Goal: Share content: Share content

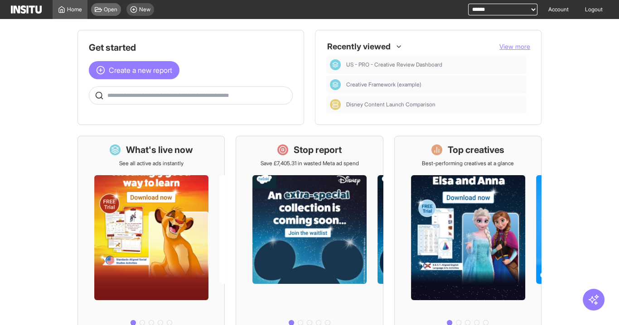
click at [108, 10] on span "Open" at bounding box center [111, 9] width 14 height 7
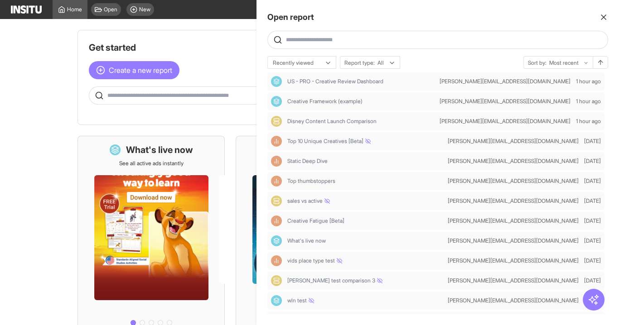
click at [108, 10] on div at bounding box center [309, 162] width 619 height 325
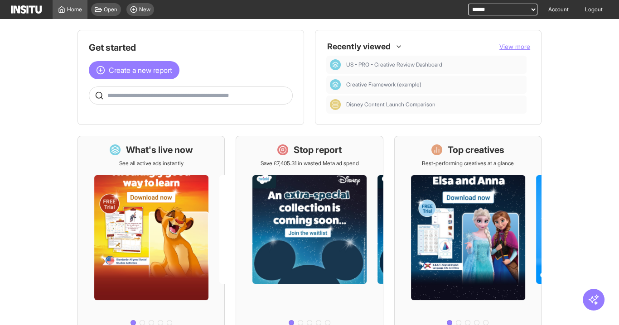
click at [108, 10] on span "Open" at bounding box center [111, 9] width 14 height 7
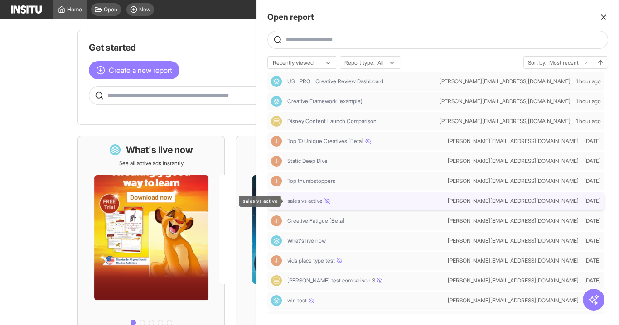
click at [348, 202] on div "sales vs active" at bounding box center [365, 200] width 157 height 7
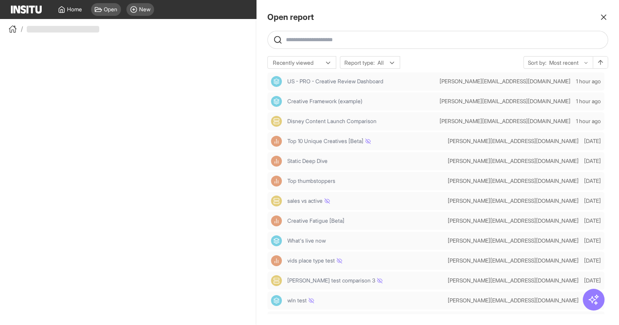
click at [185, 22] on div at bounding box center [309, 162] width 619 height 325
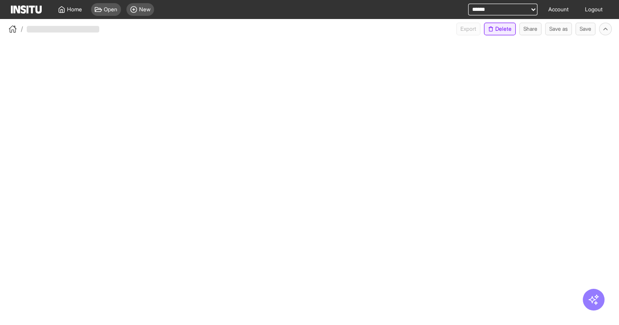
click at [500, 32] on button "Delete" at bounding box center [500, 29] width 32 height 13
click at [495, 27] on button "Delete" at bounding box center [500, 29] width 32 height 13
click at [245, 51] on body "**********" at bounding box center [309, 162] width 619 height 325
click at [110, 9] on span "Open" at bounding box center [111, 9] width 14 height 7
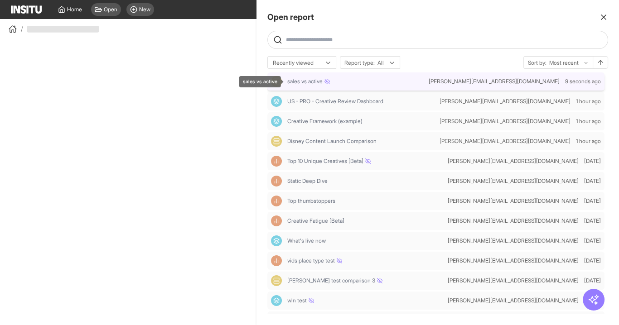
click at [316, 81] on span "sales vs active" at bounding box center [308, 81] width 43 height 7
click at [327, 262] on span "vids place type test" at bounding box center [314, 260] width 55 height 7
select select "**"
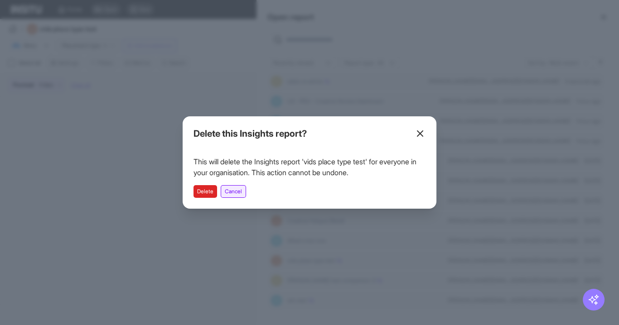
click at [231, 191] on button "Cancel" at bounding box center [233, 191] width 25 height 13
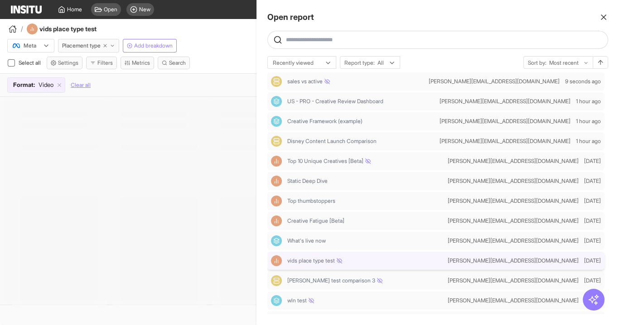
click at [293, 261] on span "vids place type test" at bounding box center [314, 260] width 55 height 7
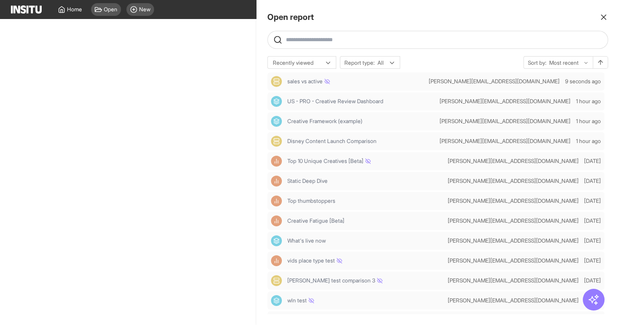
select select "**"
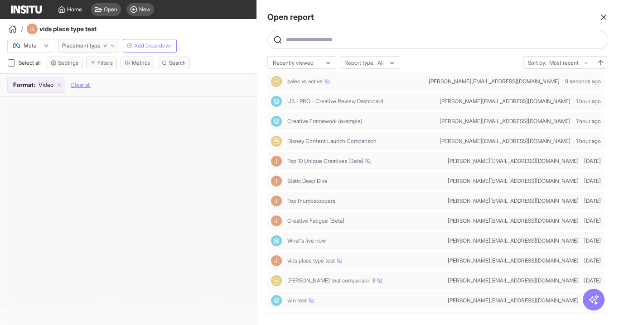
click at [184, 177] on div at bounding box center [309, 162] width 619 height 325
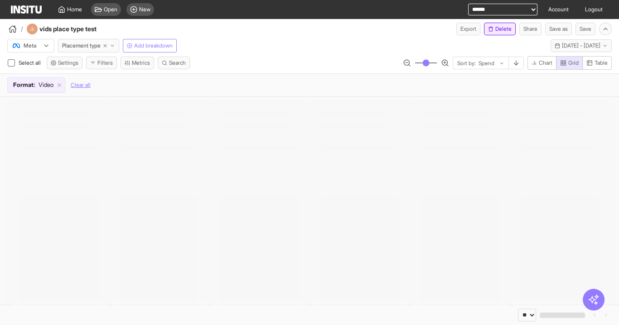
click at [492, 30] on button "Delete" at bounding box center [500, 29] width 32 height 13
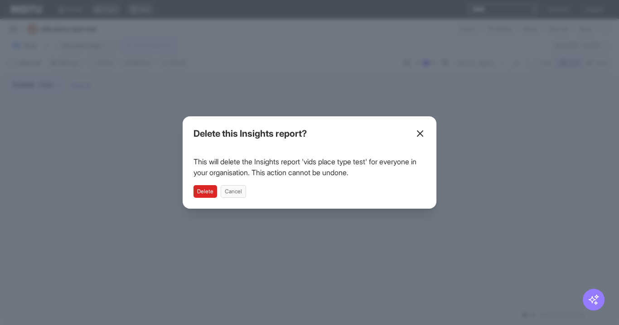
click at [213, 189] on button "Delete" at bounding box center [205, 191] width 24 height 13
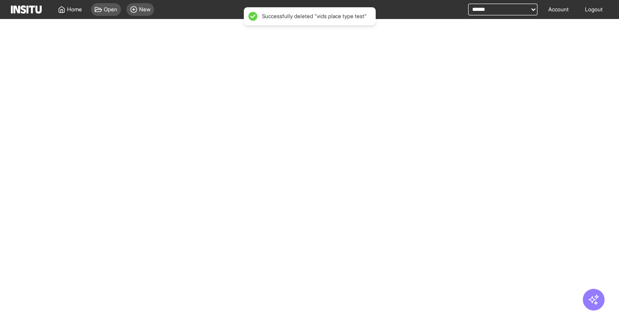
select select "**"
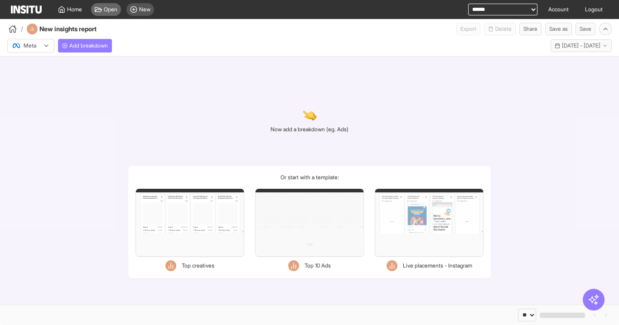
click at [103, 8] on div "Open" at bounding box center [106, 9] width 30 height 13
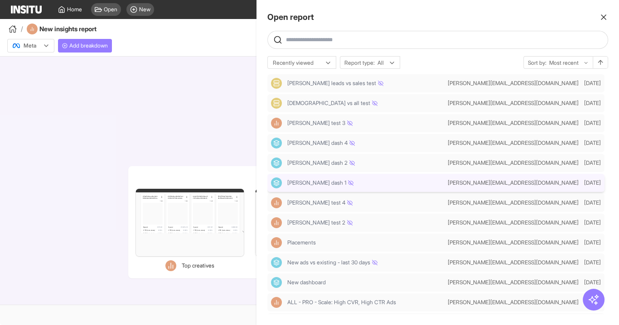
scroll to position [72, 0]
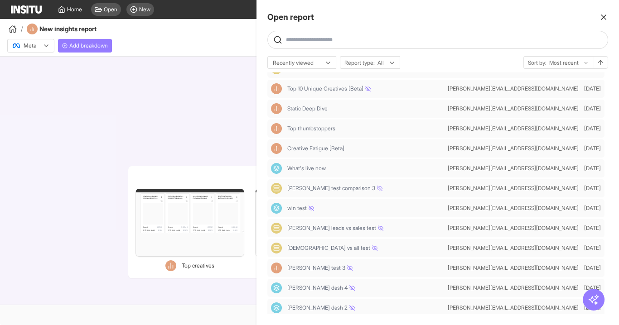
click at [175, 140] on div at bounding box center [309, 162] width 619 height 325
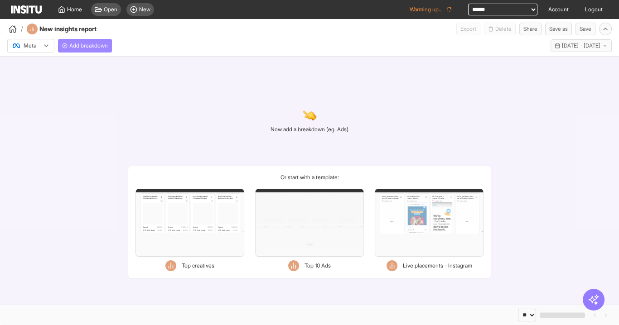
click at [92, 48] on span "Add breakdown" at bounding box center [88, 45] width 38 height 7
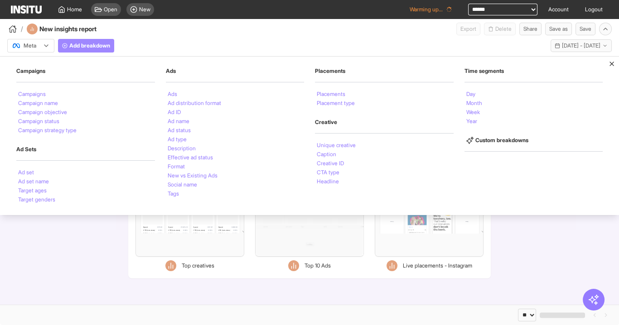
click at [92, 48] on span "Add breakdown" at bounding box center [89, 45] width 41 height 7
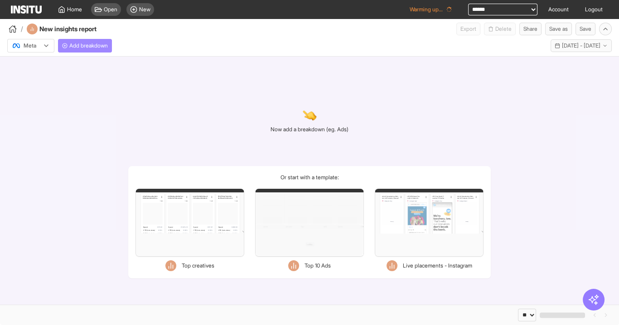
click at [96, 46] on span "Add breakdown" at bounding box center [88, 45] width 38 height 7
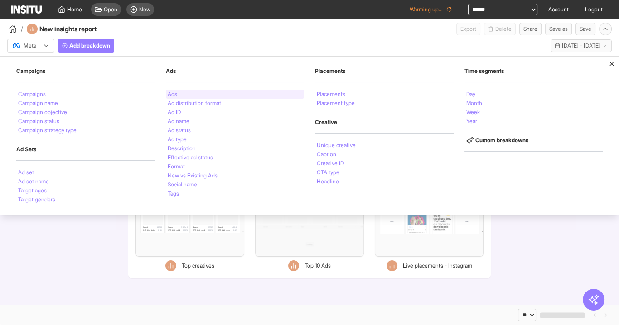
click at [178, 91] on div "Ads" at bounding box center [235, 94] width 139 height 9
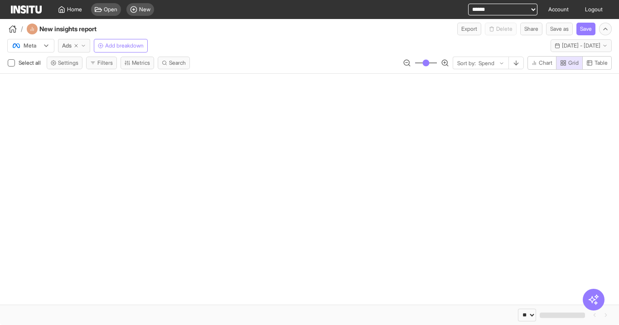
select select "**"
click at [506, 12] on select "**********" at bounding box center [502, 10] width 69 height 12
select select "**********"
click at [468, 4] on select "**********" at bounding box center [502, 10] width 69 height 12
click at [74, 11] on span "Home" at bounding box center [74, 9] width 15 height 7
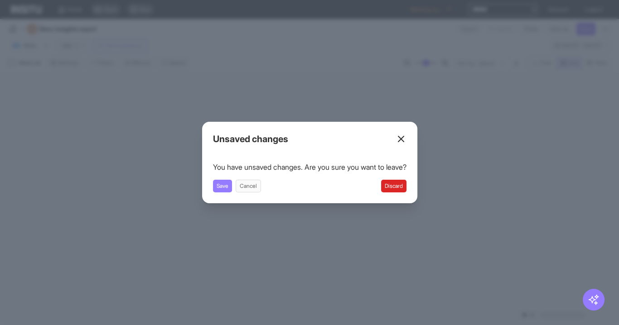
click at [405, 194] on div "Unsaved changes You have unsaved changes. Are you sure you want to leave? Save …" at bounding box center [309, 163] width 215 height 82
click at [404, 188] on button "Discard" at bounding box center [393, 186] width 25 height 13
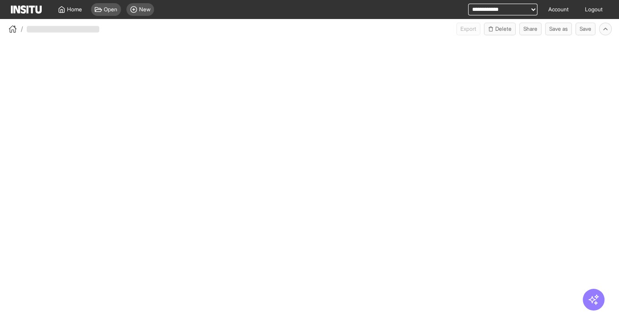
select select "**"
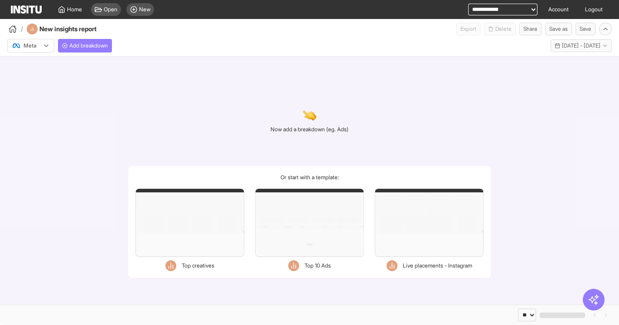
click at [488, 10] on select "**********" at bounding box center [502, 10] width 69 height 12
click at [495, 12] on select "**********" at bounding box center [502, 10] width 69 height 12
click at [495, 14] on select "**********" at bounding box center [502, 10] width 69 height 12
select select "**********"
click at [468, 4] on select "**********" at bounding box center [502, 10] width 69 height 12
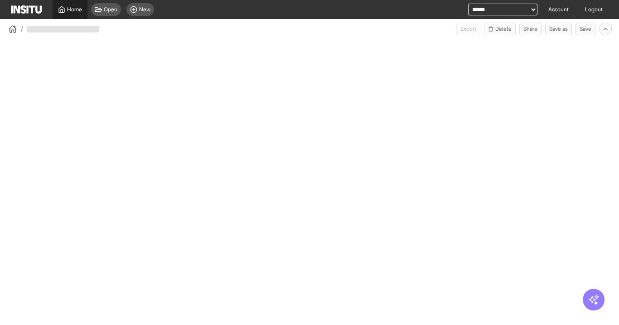
select select "**"
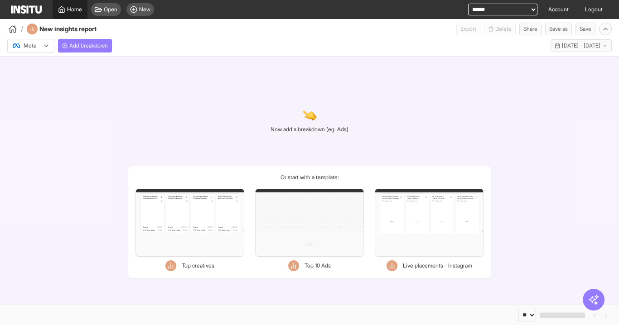
click at [72, 10] on span "Home" at bounding box center [74, 9] width 15 height 7
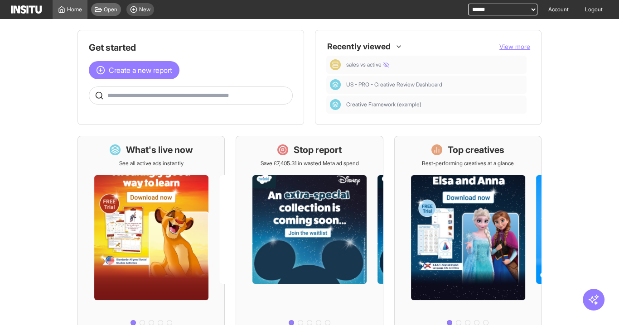
click at [108, 13] on div "Open" at bounding box center [106, 9] width 30 height 13
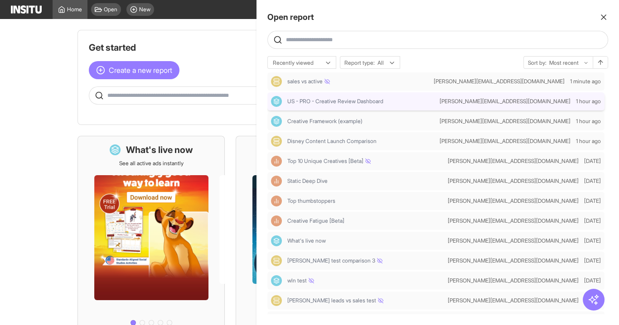
click at [314, 105] on div "US - PRO - Creative Review Dashboard" at bounding box center [353, 101] width 165 height 11
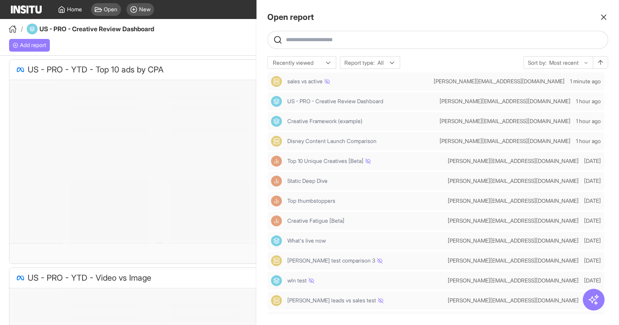
click at [180, 39] on div at bounding box center [309, 162] width 619 height 325
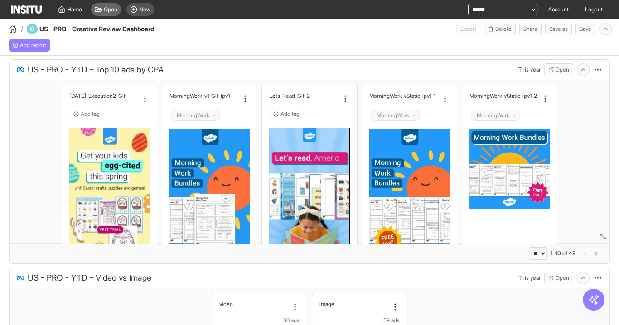
click at [111, 9] on span "Open" at bounding box center [111, 9] width 14 height 7
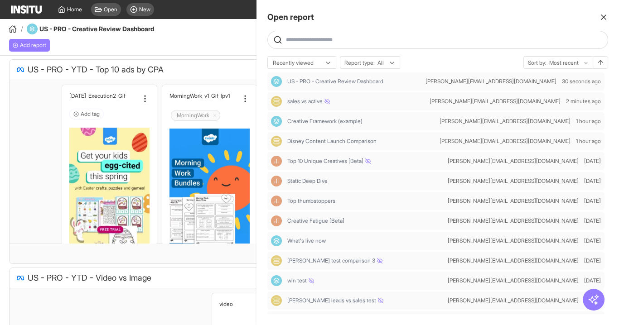
click at [603, 16] on line "button" at bounding box center [603, 17] width 5 height 5
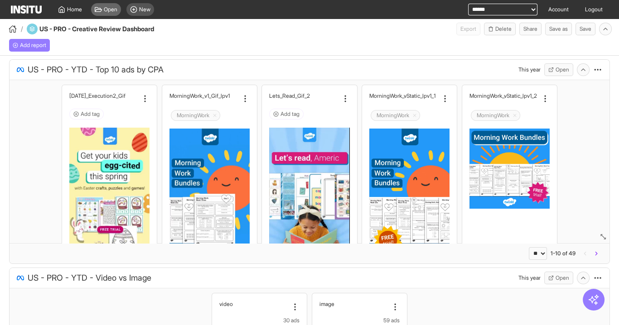
click at [101, 5] on div "Open" at bounding box center [106, 9] width 30 height 13
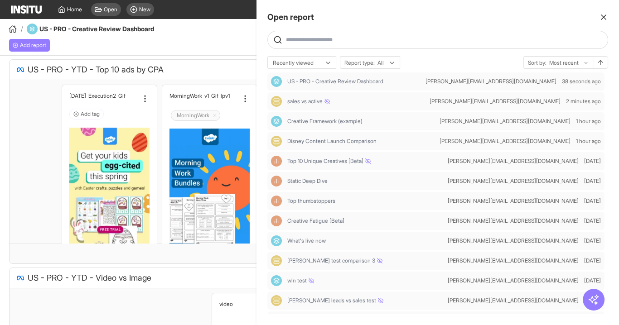
click at [604, 17] on icon "button" at bounding box center [603, 17] width 9 height 9
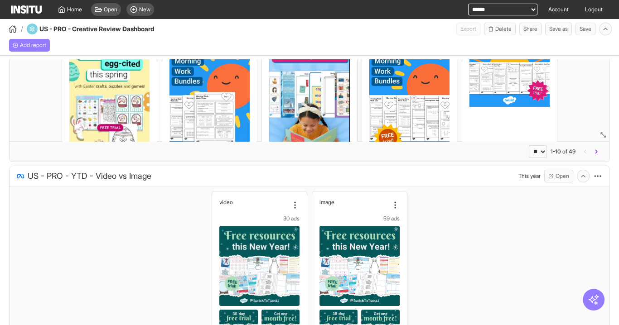
scroll to position [109, 0]
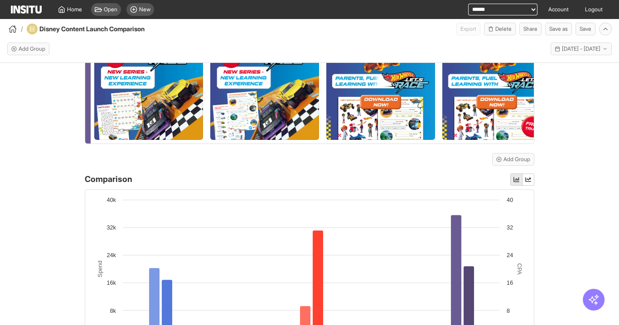
scroll to position [543, 0]
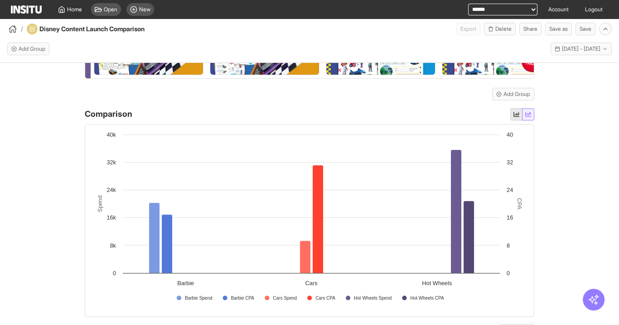
click at [522, 120] on button "button" at bounding box center [528, 114] width 12 height 12
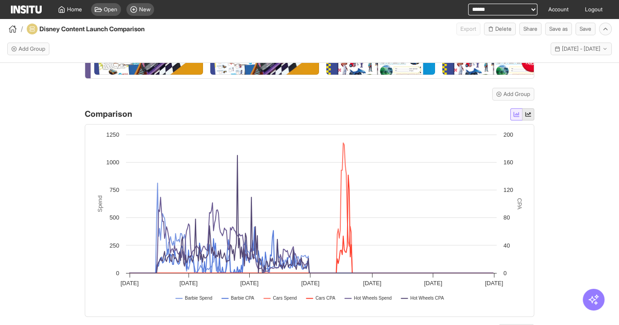
click at [514, 117] on icon "button" at bounding box center [516, 114] width 6 height 6
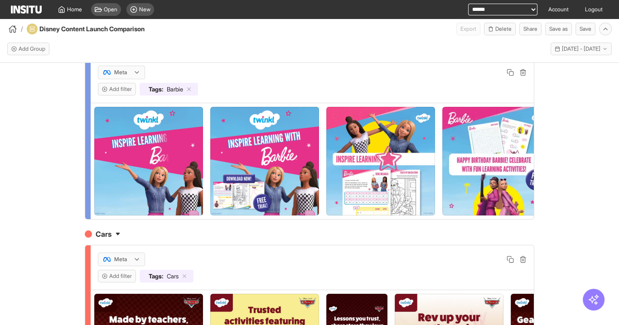
scroll to position [0, 0]
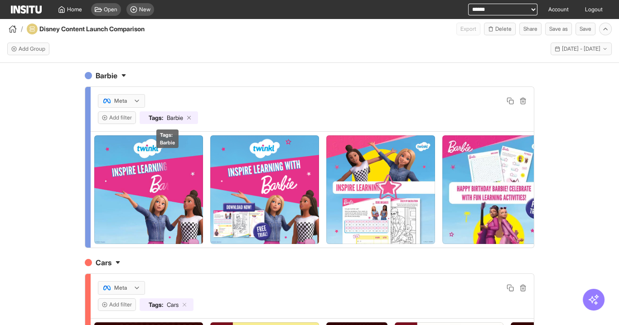
click at [190, 116] on line at bounding box center [188, 117] width 3 height 3
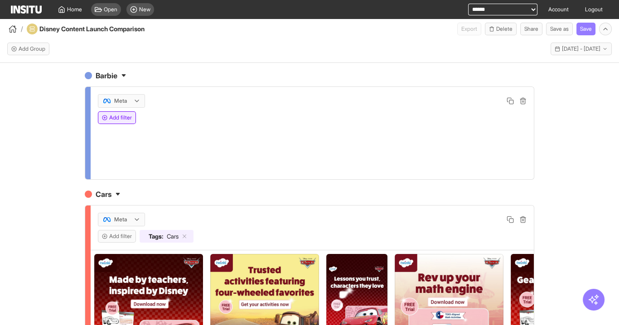
click at [115, 119] on button "Add filter" at bounding box center [117, 117] width 38 height 13
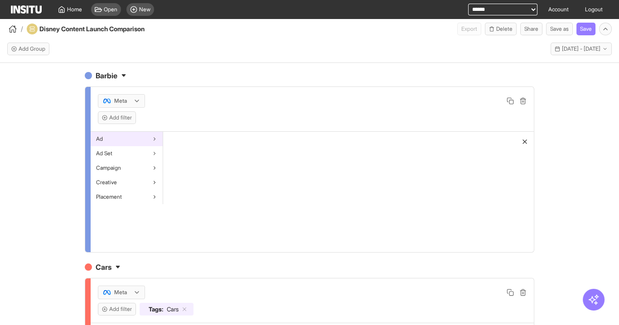
click at [128, 141] on div "Ad" at bounding box center [127, 139] width 72 height 14
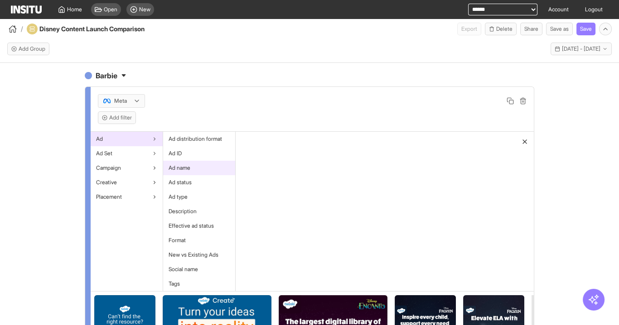
click at [177, 168] on span "Ad name" at bounding box center [179, 167] width 22 height 7
click at [257, 146] on div at bounding box center [265, 145] width 36 height 11
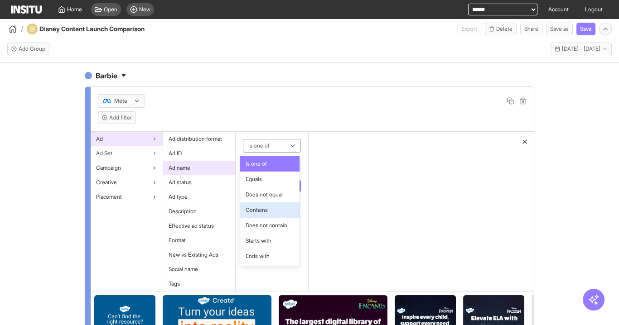
click at [264, 205] on div "Contains" at bounding box center [270, 209] width 60 height 15
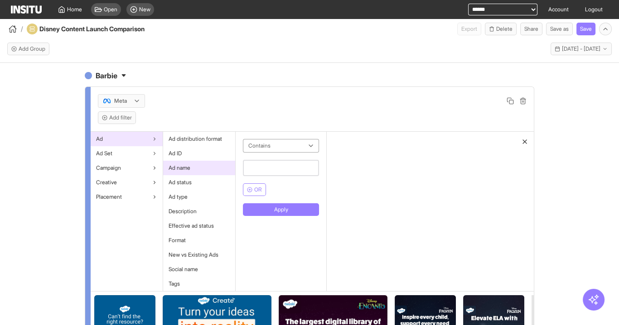
click at [267, 166] on input "text" at bounding box center [281, 168] width 76 height 16
type input "******"
click at [303, 211] on button "Apply" at bounding box center [281, 209] width 76 height 13
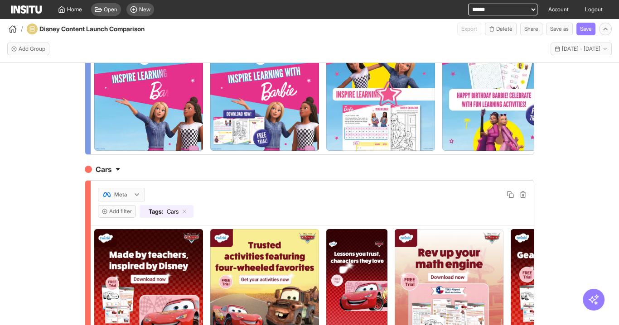
scroll to position [145, 0]
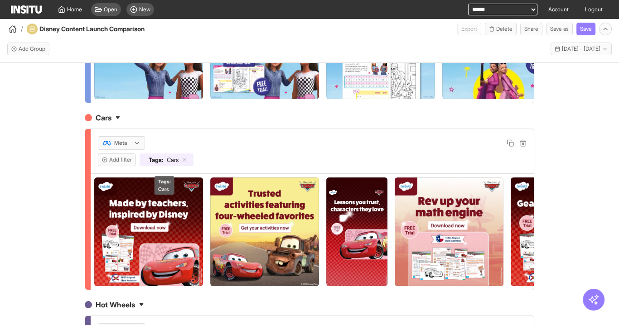
drag, startPoint x: 184, startPoint y: 162, endPoint x: 177, endPoint y: 164, distance: 7.6
click at [184, 162] on icon at bounding box center [184, 160] width 6 height 6
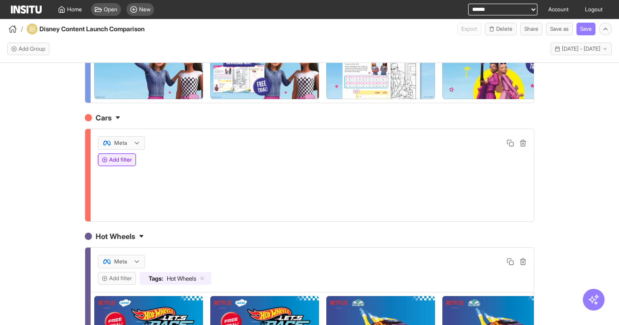
click at [121, 164] on button "Add filter" at bounding box center [117, 160] width 38 height 13
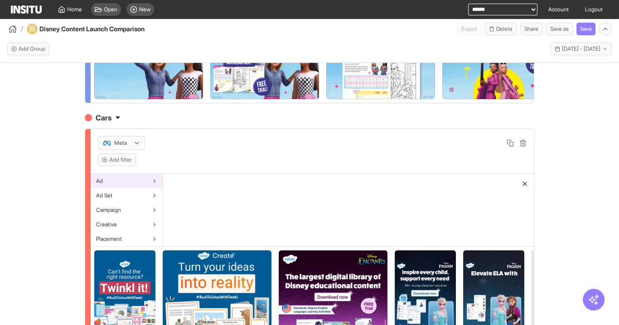
click at [135, 188] on div "Ad" at bounding box center [127, 181] width 72 height 14
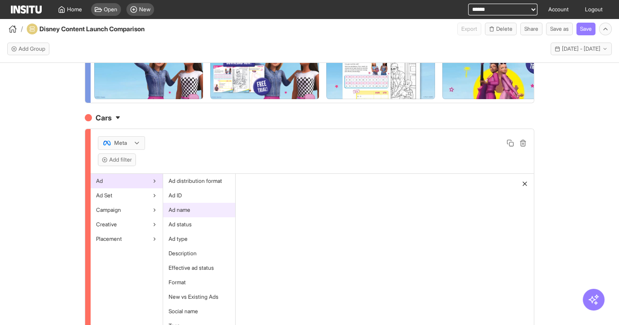
click at [183, 214] on span "Ad name" at bounding box center [179, 210] width 22 height 7
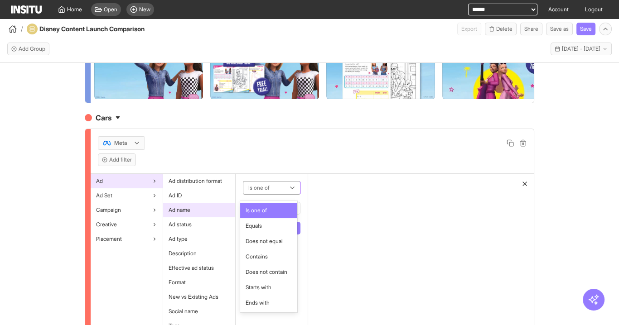
click at [257, 192] on div at bounding box center [265, 188] width 36 height 11
click at [264, 254] on span "Contains" at bounding box center [256, 257] width 22 height 8
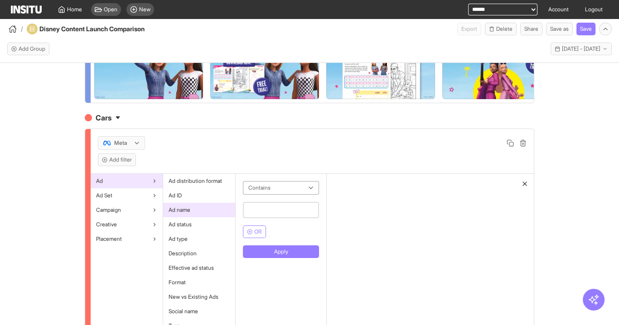
click at [264, 212] on input "text" at bounding box center [281, 210] width 76 height 16
type input "****"
click at [286, 254] on button "Apply" at bounding box center [281, 251] width 76 height 13
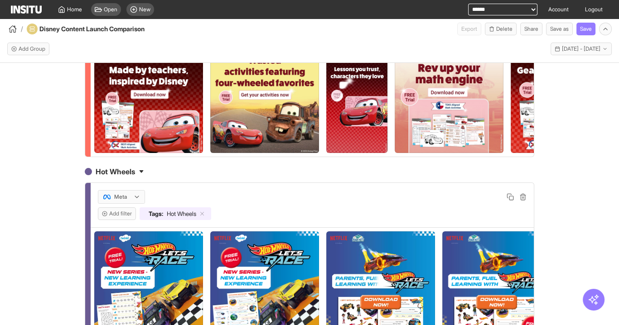
scroll to position [290, 0]
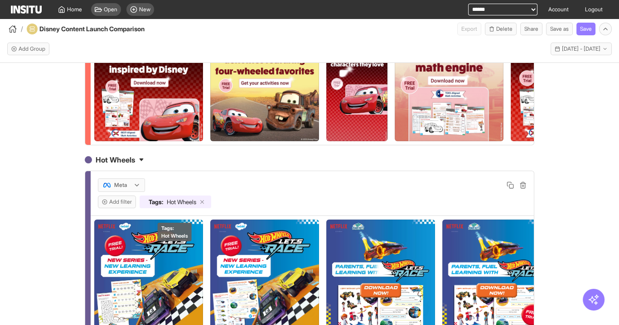
click at [204, 204] on line at bounding box center [202, 202] width 3 height 3
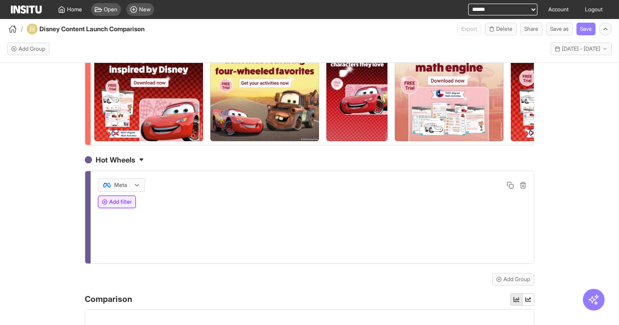
click at [119, 208] on button "Add filter" at bounding box center [117, 202] width 38 height 13
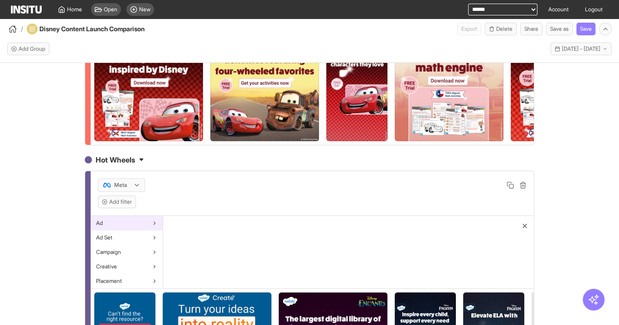
click at [137, 231] on div "Ad" at bounding box center [127, 223] width 72 height 14
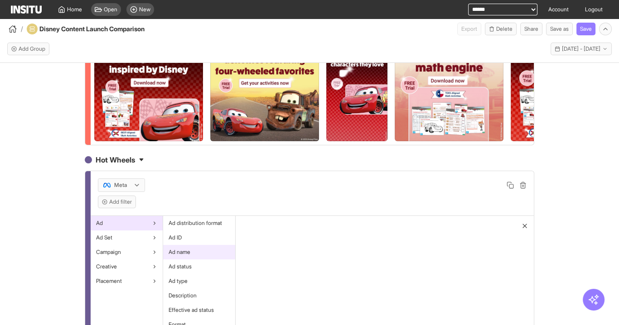
click at [197, 259] on div "Ad name" at bounding box center [199, 252] width 72 height 14
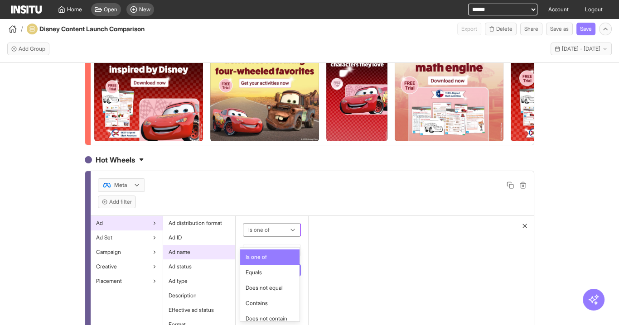
click at [270, 235] on div at bounding box center [265, 230] width 36 height 11
drag, startPoint x: 264, startPoint y: 302, endPoint x: 264, endPoint y: 293, distance: 8.2
click at [264, 302] on span "Contains" at bounding box center [256, 303] width 22 height 8
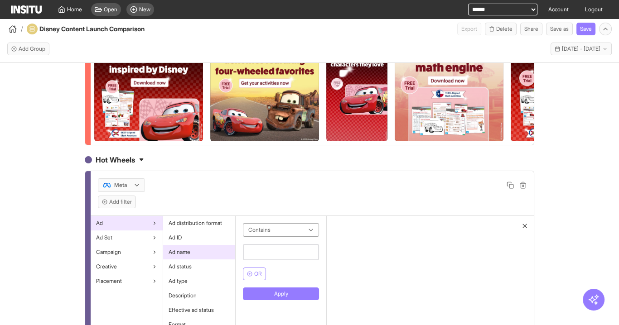
click at [264, 260] on input "text" at bounding box center [281, 252] width 76 height 16
type input "*********"
click at [283, 300] on button "Apply" at bounding box center [281, 294] width 76 height 13
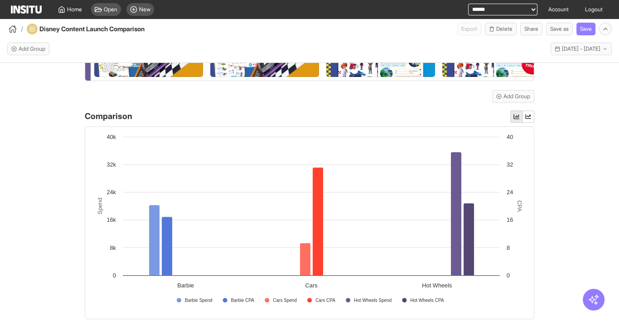
scroll to position [488, 0]
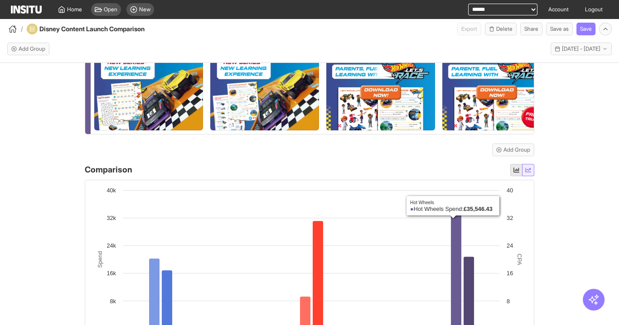
click at [528, 176] on button "button" at bounding box center [528, 170] width 12 height 12
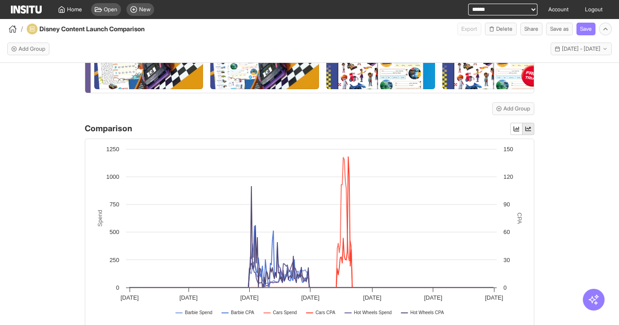
scroll to position [524, 0]
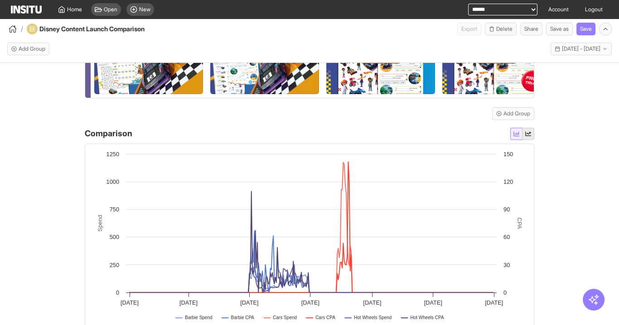
click at [514, 136] on icon "button" at bounding box center [516, 133] width 6 height 5
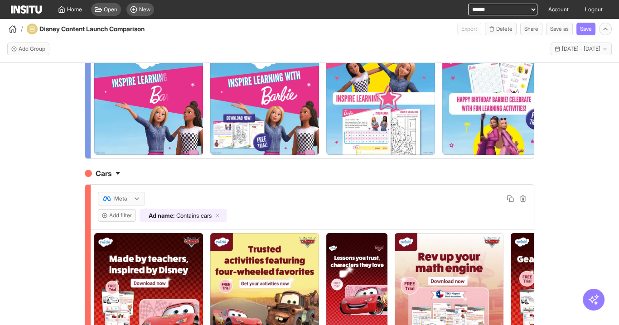
scroll to position [0, 0]
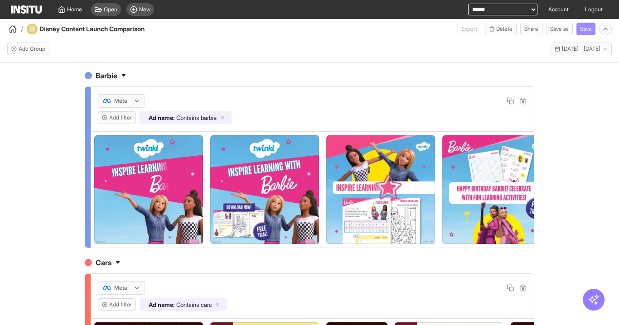
click at [590, 25] on button "Save" at bounding box center [585, 29] width 19 height 13
click at [111, 121] on button "Add filter" at bounding box center [117, 117] width 38 height 13
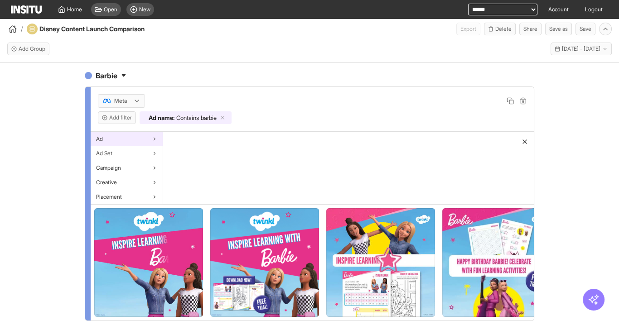
click at [125, 137] on div "Ad" at bounding box center [127, 139] width 72 height 14
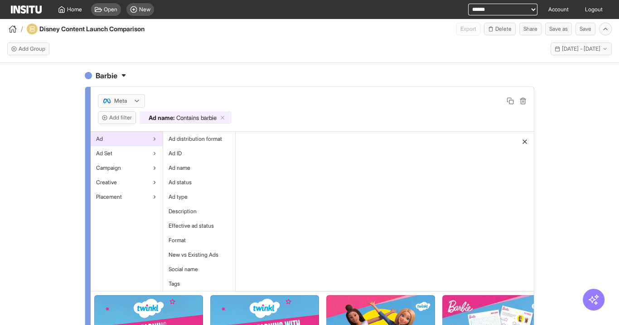
click at [522, 143] on icon "button" at bounding box center [524, 141] width 7 height 7
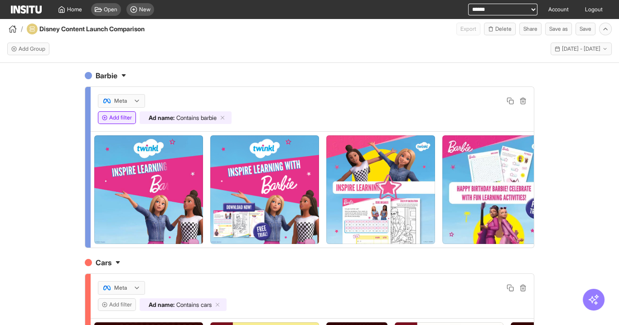
click at [124, 120] on button "Add filter" at bounding box center [117, 117] width 38 height 13
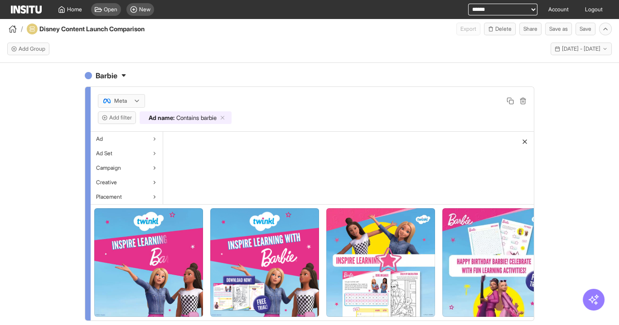
click at [523, 140] on line "button" at bounding box center [525, 142] width 4 height 4
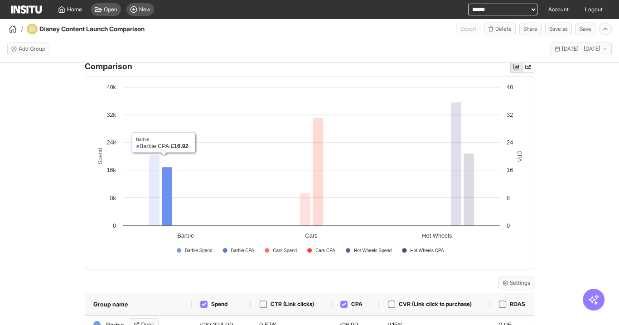
scroll to position [580, 0]
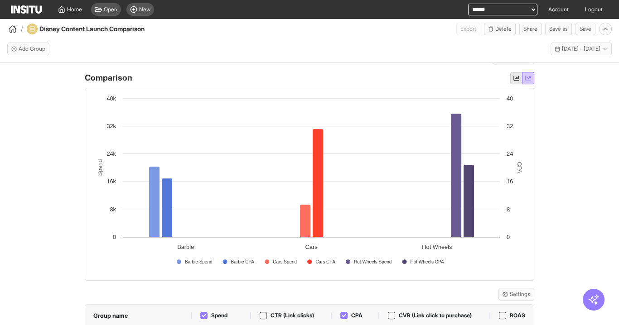
click at [527, 80] on icon "button" at bounding box center [528, 78] width 6 height 5
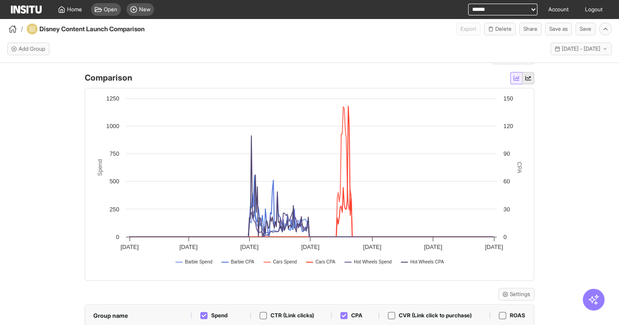
click at [515, 84] on button "button" at bounding box center [516, 78] width 12 height 12
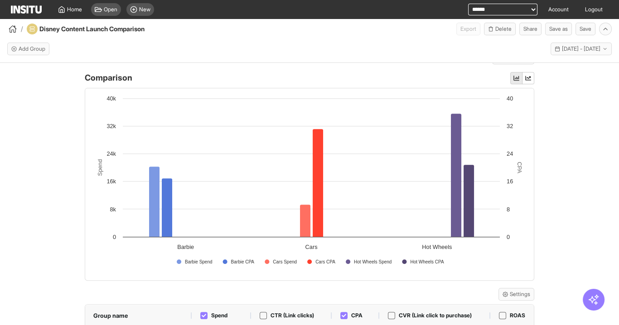
scroll to position [669, 0]
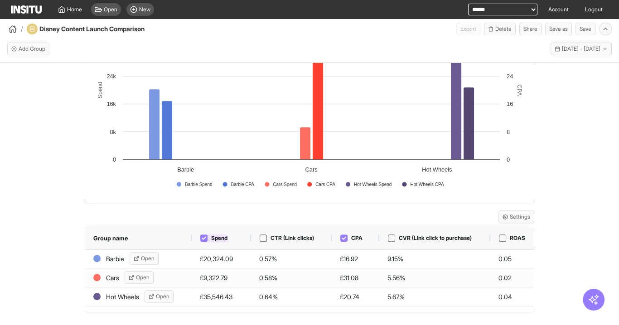
click at [202, 237] on icon at bounding box center [204, 237] width 5 height 3
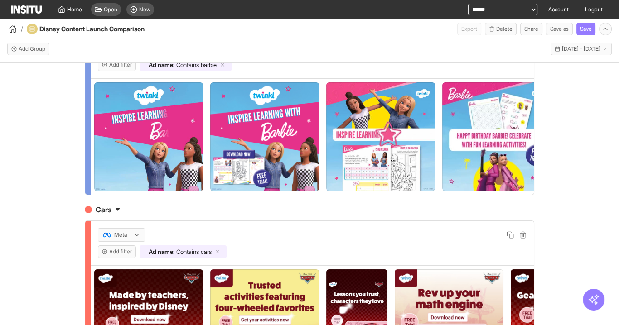
scroll to position [0, 0]
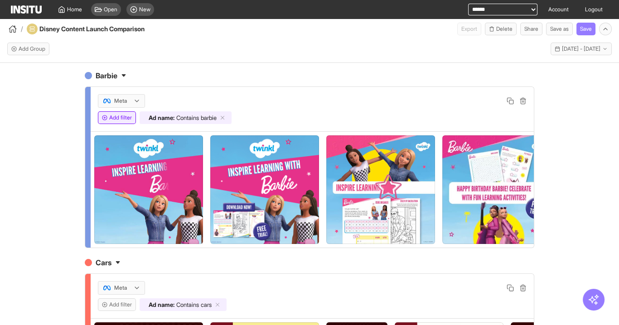
click at [120, 116] on button "Add filter" at bounding box center [117, 117] width 38 height 13
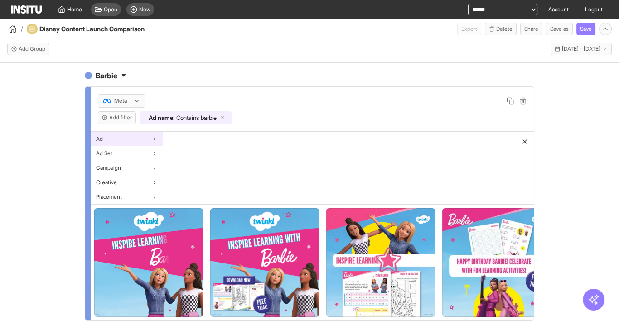
click at [125, 139] on div "Ad" at bounding box center [127, 139] width 72 height 14
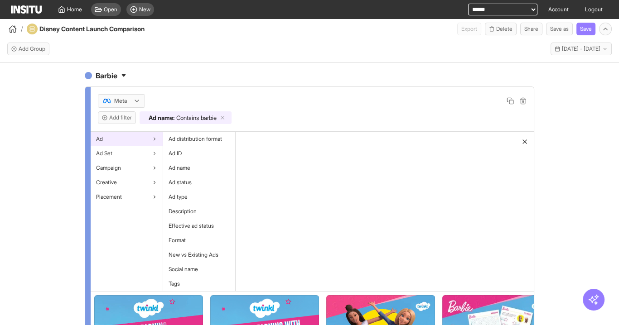
click at [102, 139] on div "Ad" at bounding box center [127, 139] width 72 height 14
click at [524, 140] on icon "button" at bounding box center [524, 141] width 7 height 7
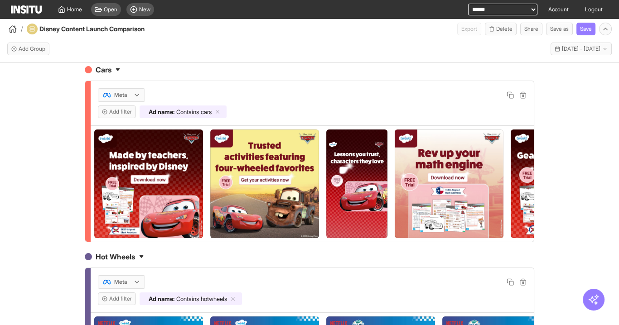
scroll to position [17, 0]
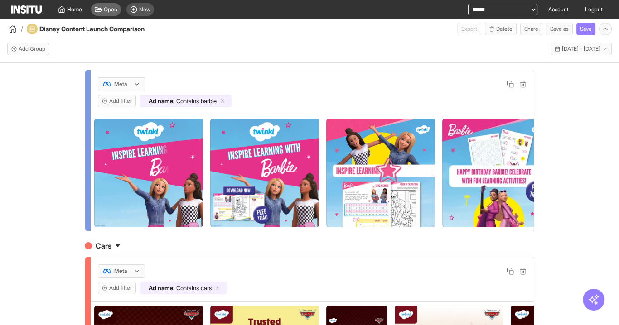
click at [108, 12] on span "Open" at bounding box center [111, 9] width 14 height 7
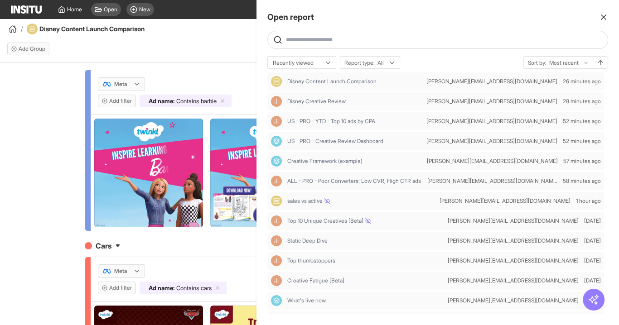
click at [602, 17] on line "button" at bounding box center [603, 17] width 5 height 5
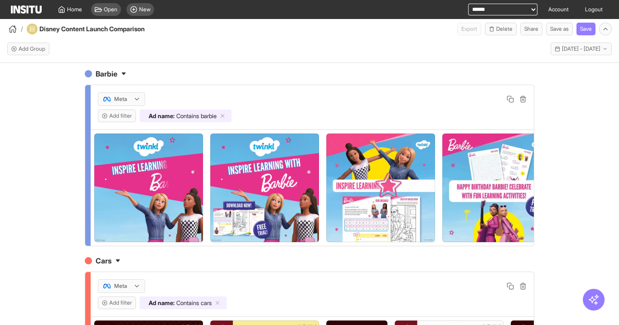
scroll to position [0, 0]
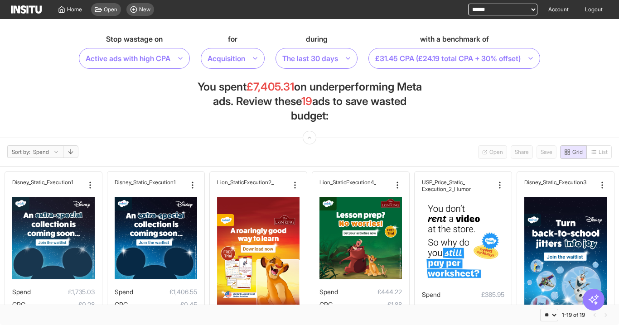
select select "**"
click at [145, 12] on span "New" at bounding box center [144, 9] width 11 height 7
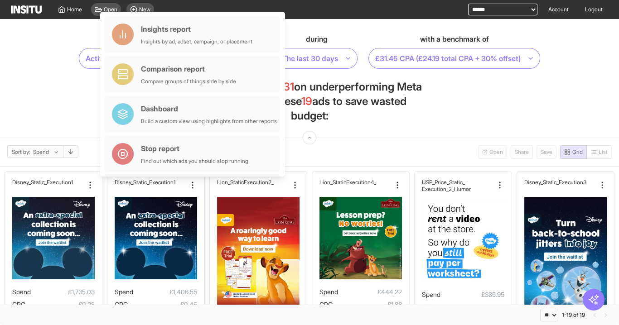
click at [51, 81] on section "Stop wastage on Active ads with high CPA for Acquisition during The last 30 day…" at bounding box center [309, 78] width 619 height 119
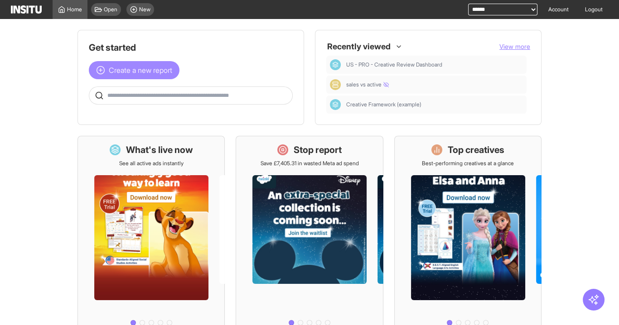
click at [132, 69] on span "Create a new report" at bounding box center [140, 70] width 63 height 11
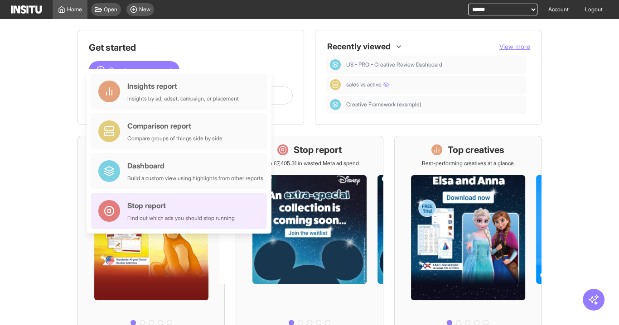
click at [171, 204] on div "Stop report" at bounding box center [180, 205] width 107 height 11
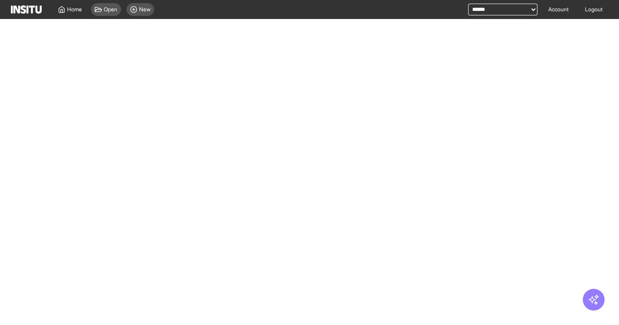
select select "**"
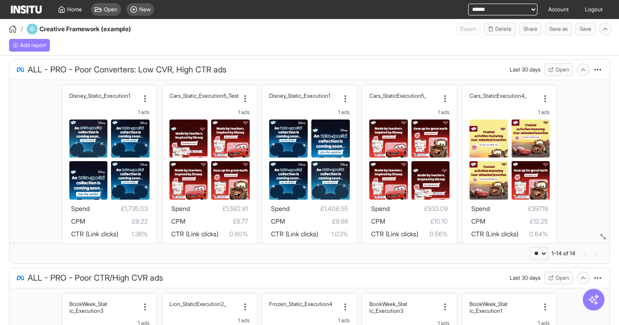
select select "**"
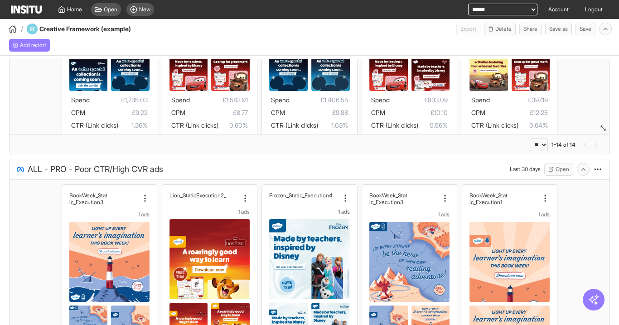
scroll to position [145, 0]
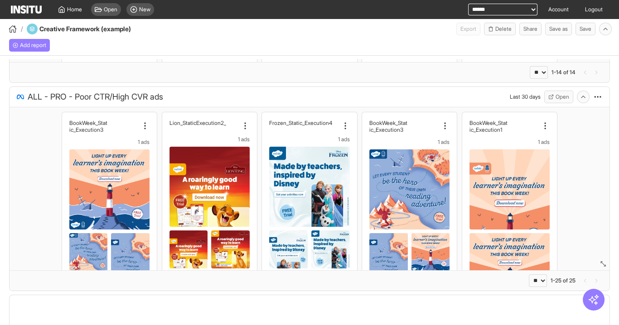
select select "**"
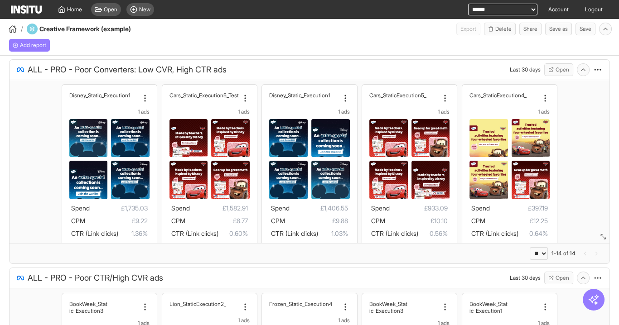
scroll to position [0, 0]
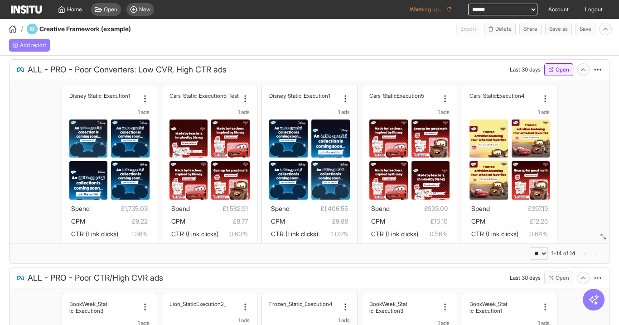
click at [552, 69] on button "Open" at bounding box center [558, 69] width 29 height 13
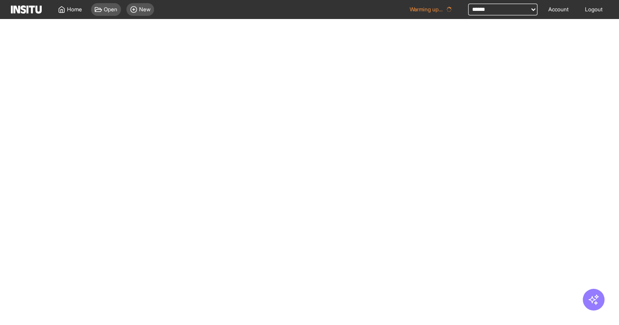
select select "**"
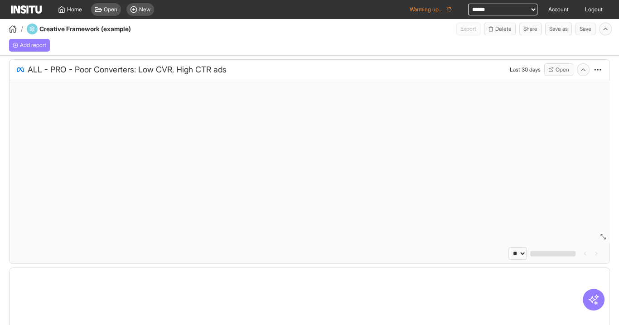
select select "**"
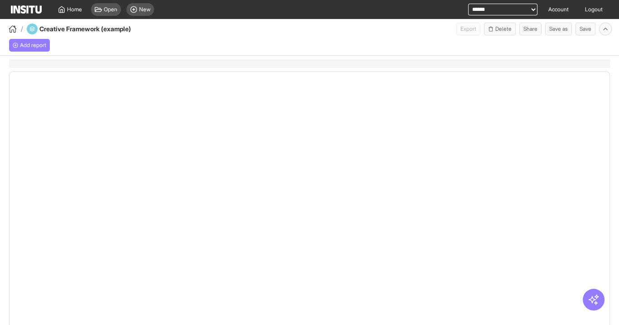
select select "**"
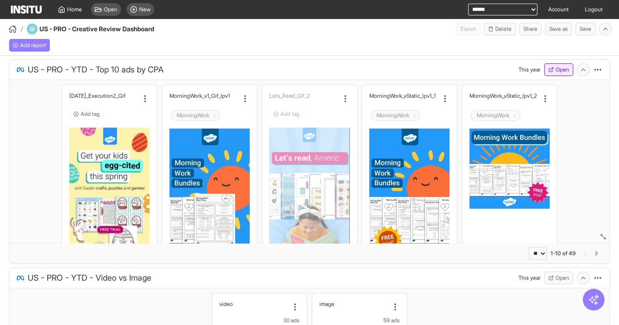
click at [555, 69] on button "Open" at bounding box center [558, 69] width 29 height 13
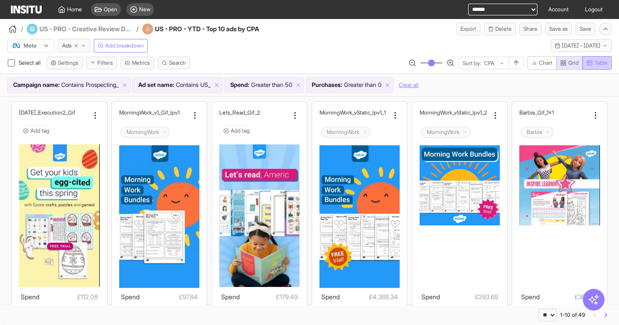
click at [598, 68] on button "Table" at bounding box center [596, 63] width 29 height 14
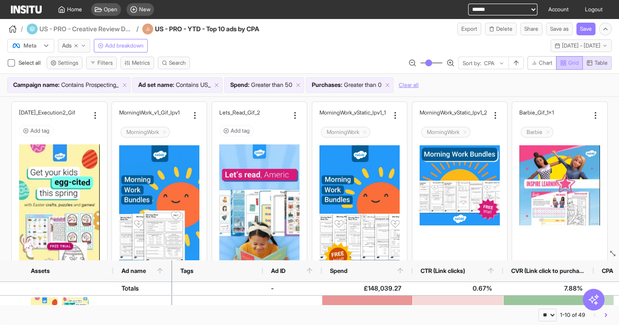
click at [566, 63] on span "Grid" at bounding box center [569, 62] width 19 height 7
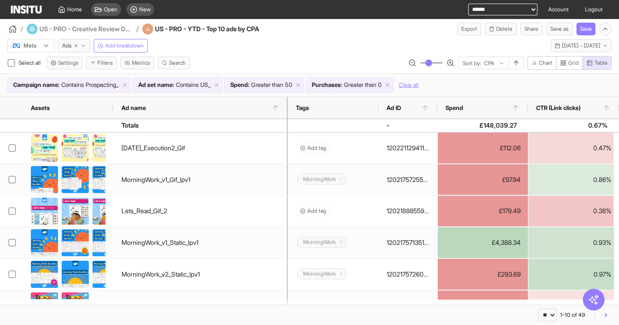
drag, startPoint x: 171, startPoint y: 102, endPoint x: 286, endPoint y: 111, distance: 115.4
click at [286, 111] on div at bounding box center [288, 108] width 4 height 22
click at [576, 62] on span "Grid" at bounding box center [573, 62] width 10 height 7
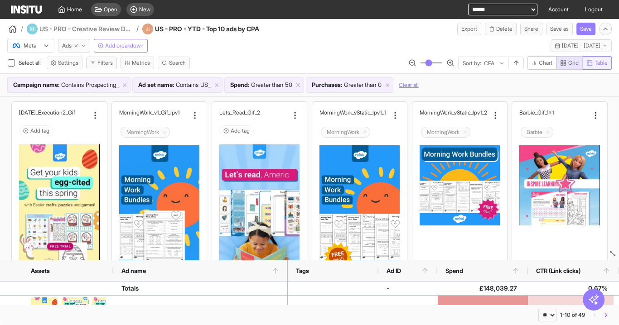
click at [592, 62] on span "Table" at bounding box center [596, 62] width 21 height 7
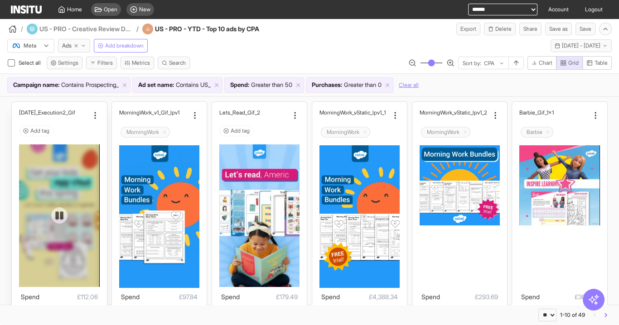
click at [67, 167] on div at bounding box center [59, 215] width 80 height 143
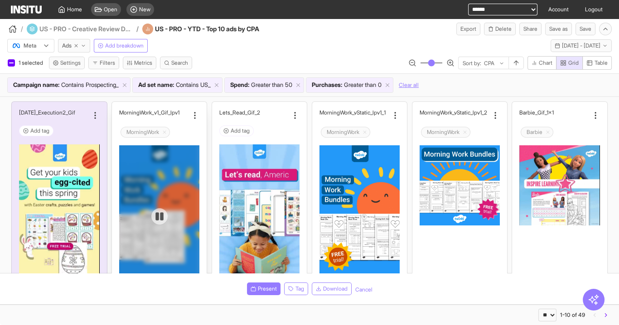
click at [180, 158] on div at bounding box center [159, 216] width 80 height 143
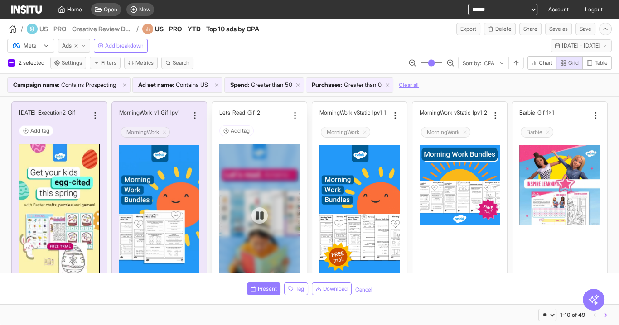
click at [238, 145] on div at bounding box center [259, 215] width 80 height 143
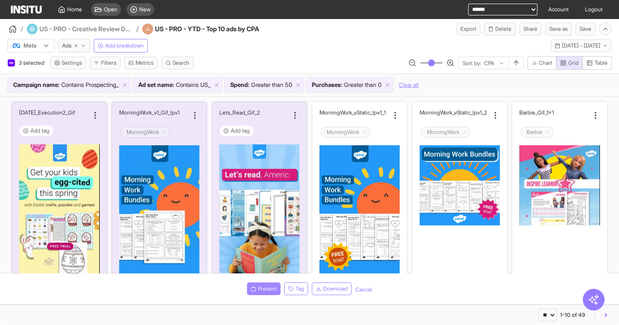
click at [264, 287] on span "Present" at bounding box center [267, 288] width 19 height 7
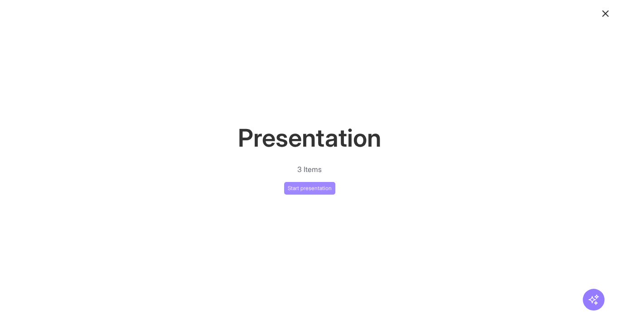
click at [313, 187] on button "Start presentation" at bounding box center [309, 188] width 51 height 13
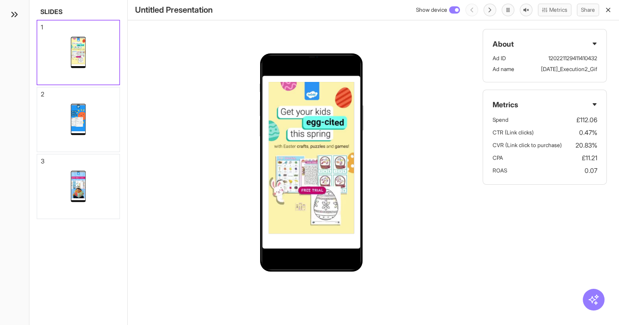
click at [610, 13] on icon "button" at bounding box center [607, 9] width 7 height 7
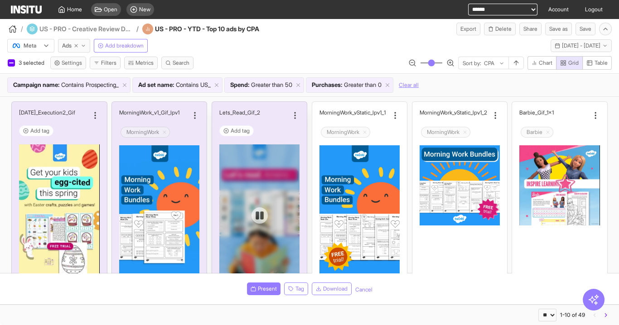
click at [264, 187] on div at bounding box center [259, 215] width 80 height 143
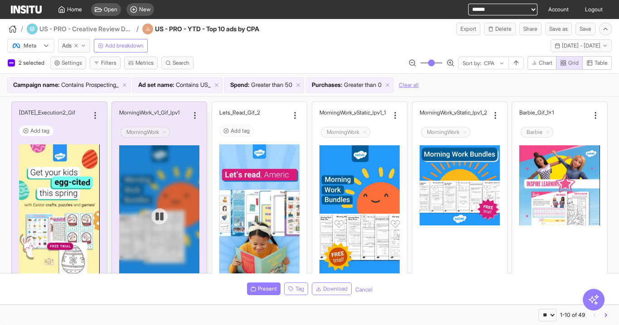
click at [178, 182] on div at bounding box center [159, 216] width 80 height 143
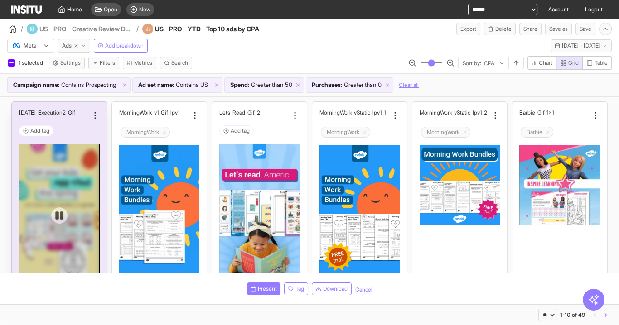
click at [79, 173] on div at bounding box center [59, 215] width 80 height 143
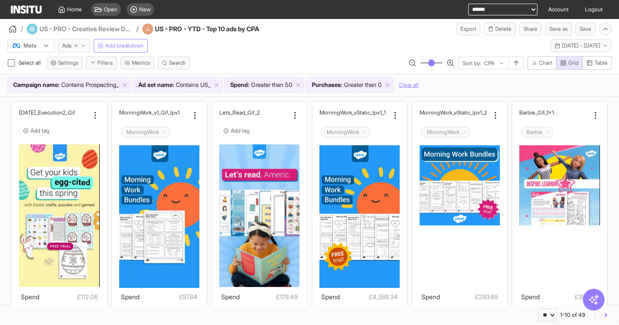
click at [67, 47] on span "Ads" at bounding box center [67, 45] width 10 height 7
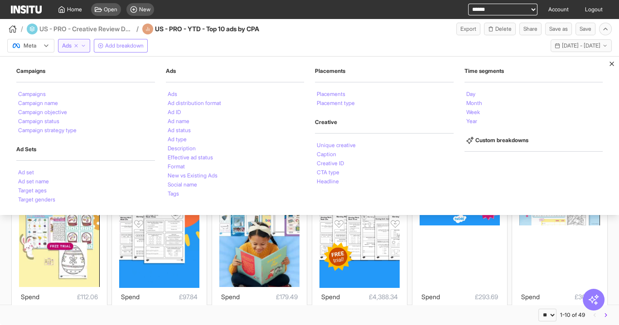
click at [202, 36] on div "Meta Ads Campaigns Campaigns Campaign name Campaign objective Campaign status C…" at bounding box center [309, 43] width 619 height 17
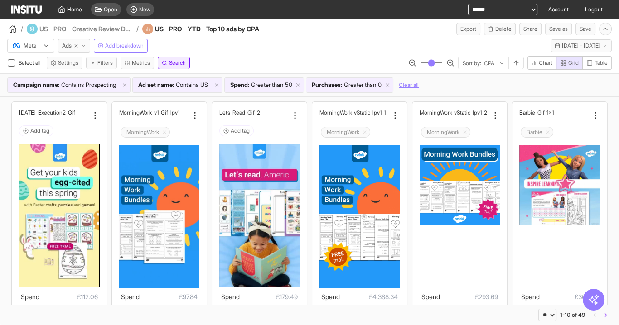
click at [176, 63] on span "Search" at bounding box center [177, 62] width 17 height 7
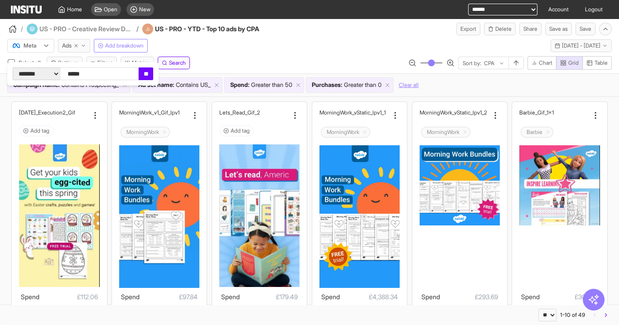
type input "******"
click input "**" at bounding box center [146, 73] width 14 height 13
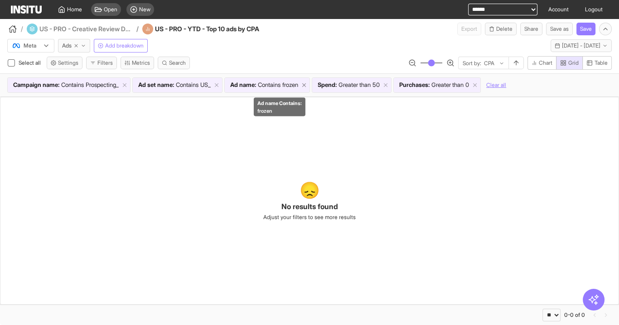
click at [307, 83] on icon at bounding box center [304, 85] width 6 height 6
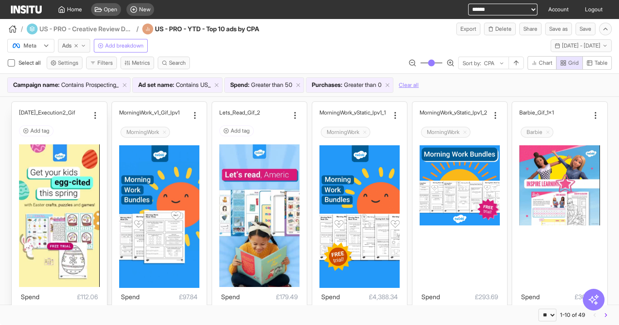
click at [72, 129] on div "Add tag" at bounding box center [59, 130] width 80 height 11
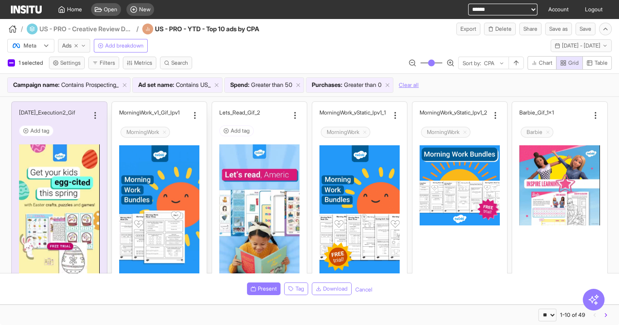
click at [189, 130] on input "text" at bounding box center [185, 132] width 28 height 14
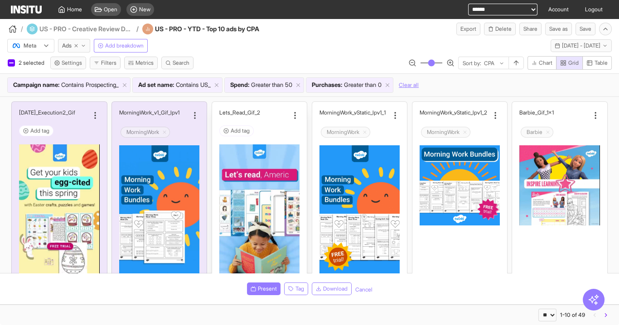
drag, startPoint x: 265, startPoint y: 122, endPoint x: 268, endPoint y: 128, distance: 6.1
click at [265, 122] on div "Lets_Read_Gif_2 Add tag" at bounding box center [259, 124] width 80 height 30
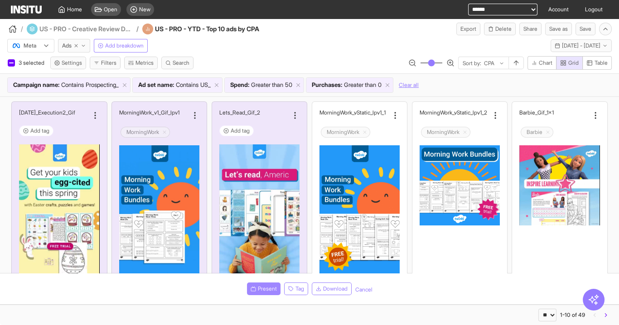
click at [265, 291] on span "Present" at bounding box center [267, 288] width 19 height 7
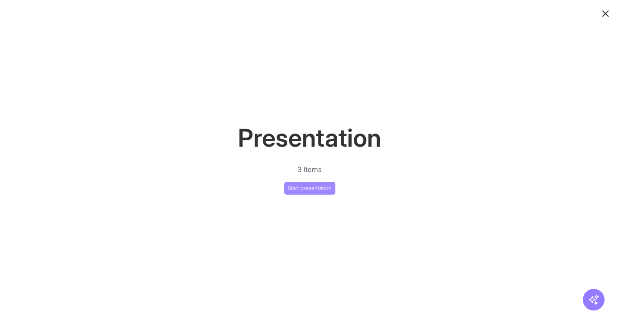
click at [301, 184] on button "Start presentation" at bounding box center [309, 188] width 51 height 13
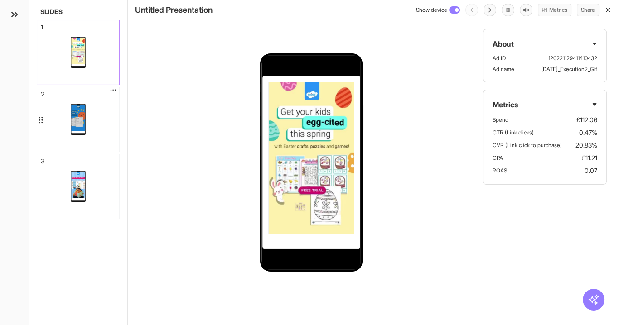
click at [107, 129] on div at bounding box center [78, 119] width 82 height 64
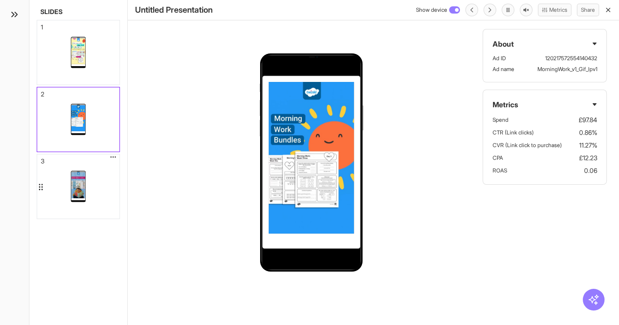
click at [110, 183] on div at bounding box center [78, 186] width 82 height 64
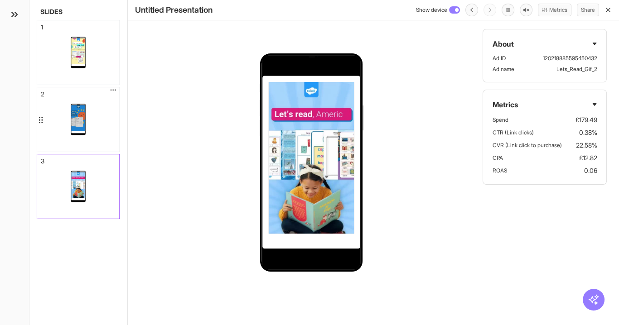
click at [105, 125] on div at bounding box center [78, 119] width 82 height 64
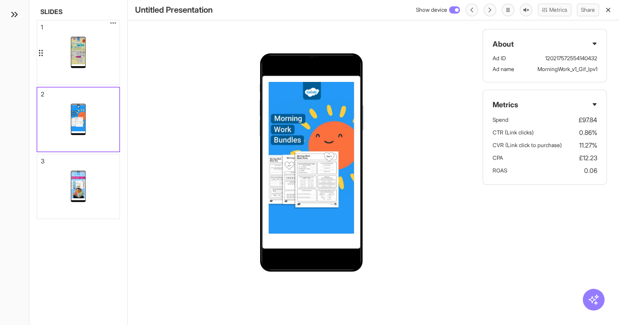
click at [93, 67] on div at bounding box center [78, 52] width 82 height 64
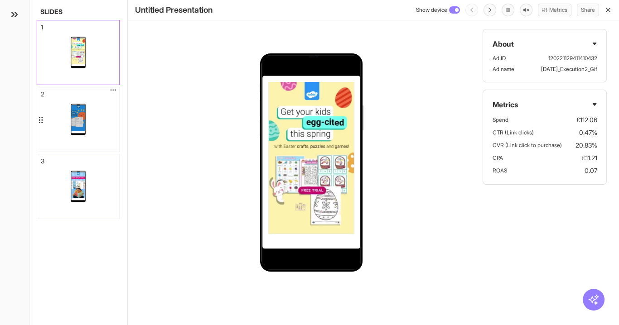
click at [88, 116] on div at bounding box center [78, 119] width 82 height 64
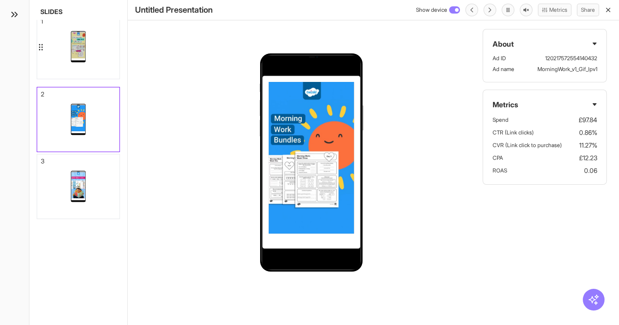
drag, startPoint x: 91, startPoint y: 62, endPoint x: 94, endPoint y: 58, distance: 5.8
click at [94, 58] on div at bounding box center [78, 46] width 82 height 64
click at [609, 10] on line "button" at bounding box center [608, 10] width 4 height 4
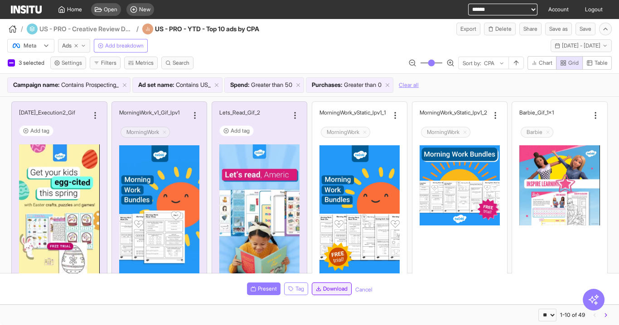
click at [331, 289] on span "Download" at bounding box center [335, 288] width 24 height 7
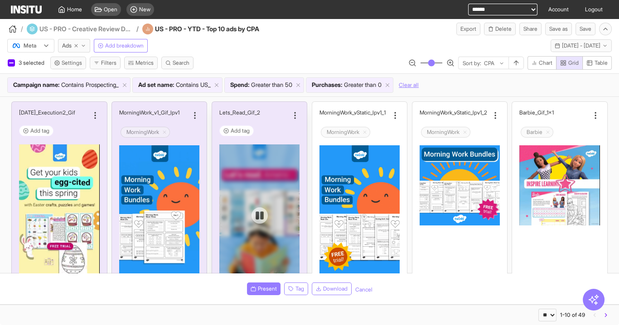
click at [264, 170] on div at bounding box center [259, 215] width 80 height 143
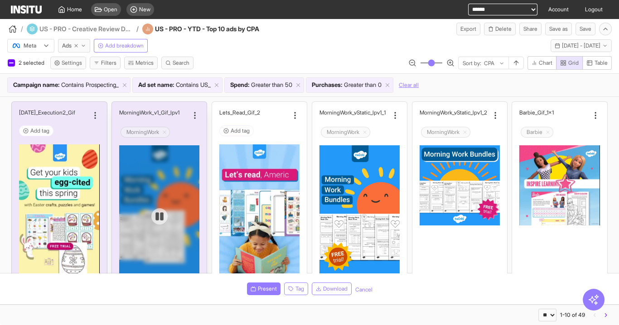
click at [155, 167] on div at bounding box center [159, 216] width 80 height 143
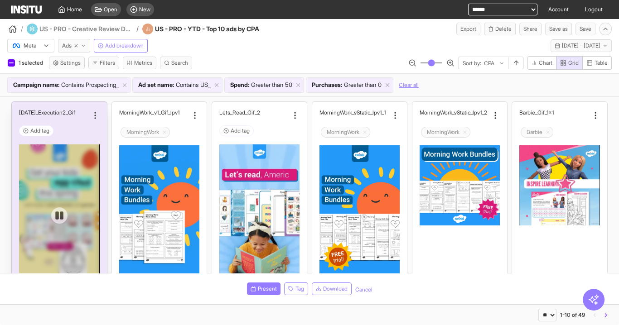
click at [77, 171] on div at bounding box center [59, 215] width 80 height 143
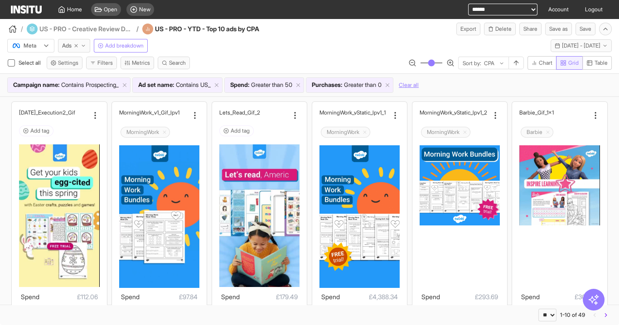
click at [596, 64] on span "Table" at bounding box center [600, 62] width 13 height 7
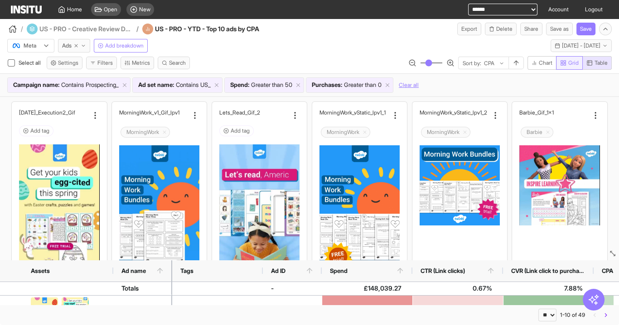
click at [573, 62] on span "Grid" at bounding box center [573, 62] width 10 height 7
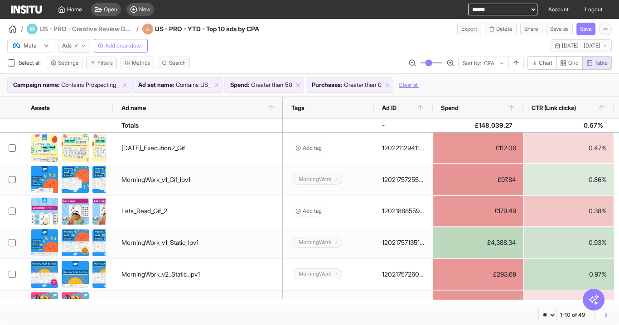
drag, startPoint x: 171, startPoint y: 106, endPoint x: 282, endPoint y: 118, distance: 111.6
click at [282, 118] on div "Assets Ad name Tags Ad ID -" at bounding box center [309, 201] width 619 height 208
click at [145, 8] on span "New" at bounding box center [144, 9] width 11 height 7
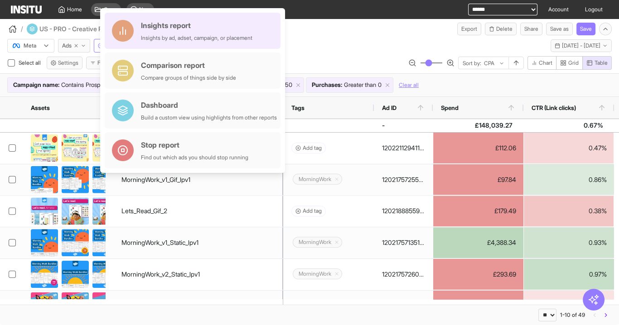
click at [196, 32] on div "Insights report Insights by ad, adset, campaign, or placement" at bounding box center [196, 31] width 111 height 22
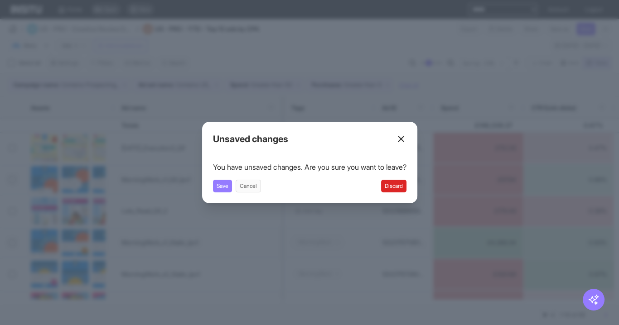
click at [403, 187] on button "Discard" at bounding box center [393, 186] width 25 height 13
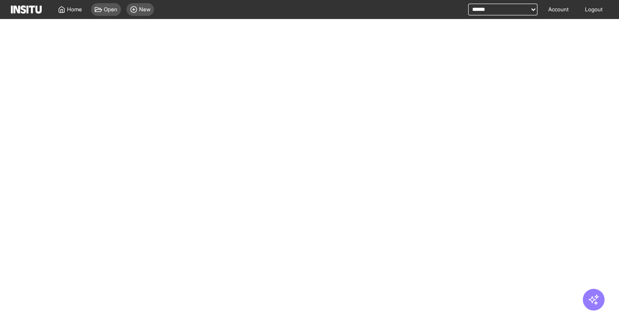
select select "**"
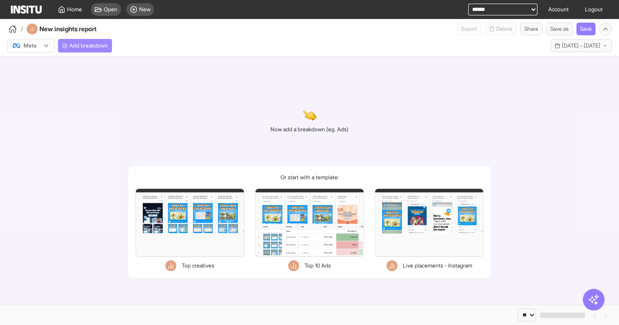
click at [74, 48] on span "Add breakdown" at bounding box center [88, 45] width 38 height 7
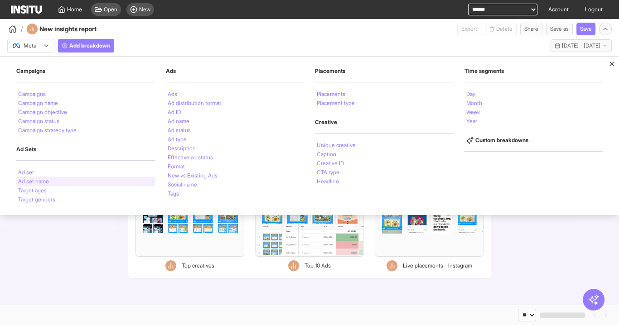
click at [36, 179] on li "Ad set name" at bounding box center [33, 181] width 31 height 5
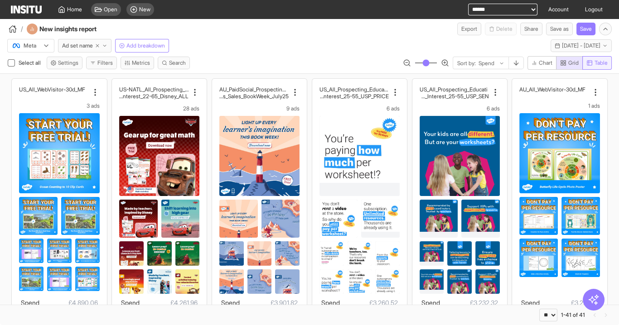
click at [597, 60] on span "Table" at bounding box center [600, 62] width 13 height 7
click at [572, 61] on span "Grid" at bounding box center [573, 62] width 10 height 7
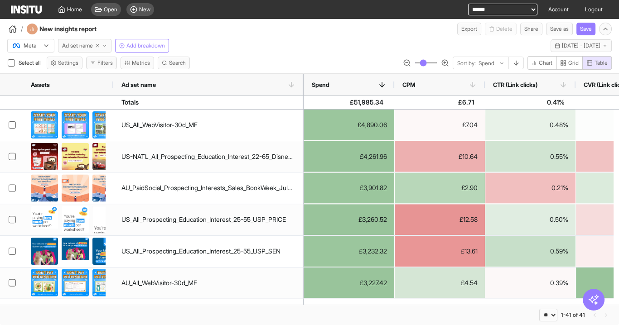
drag, startPoint x: 180, startPoint y: 79, endPoint x: 308, endPoint y: 84, distance: 128.3
click at [305, 84] on div at bounding box center [304, 85] width 4 height 22
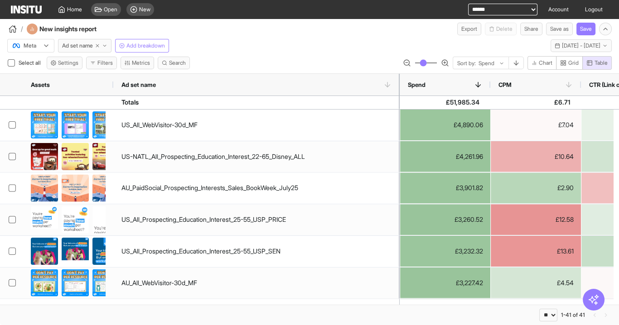
drag, startPoint x: 308, startPoint y: 80, endPoint x: 413, endPoint y: 86, distance: 105.2
click at [401, 86] on div at bounding box center [400, 85] width 4 height 22
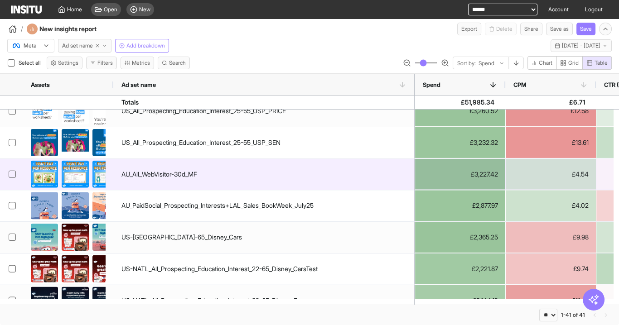
scroll to position [36, 0]
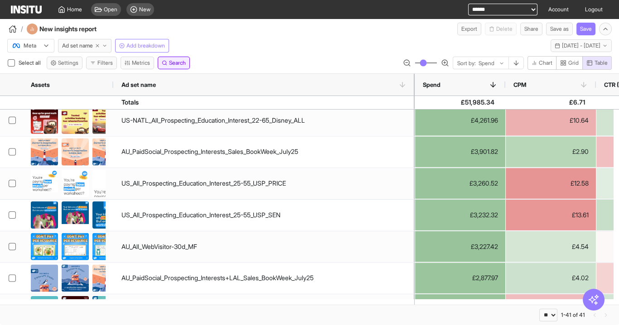
click at [181, 63] on span "Search" at bounding box center [177, 62] width 17 height 7
click at [57, 73] on select "**********" at bounding box center [36, 73] width 47 height 13
select select "*****"
click at [13, 67] on select "**********" at bounding box center [36, 73] width 47 height 13
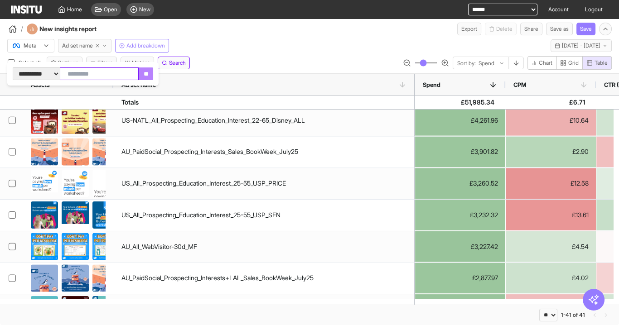
click at [101, 76] on input "text" at bounding box center [99, 73] width 79 height 13
type input "***"
click input "**" at bounding box center [146, 73] width 14 height 13
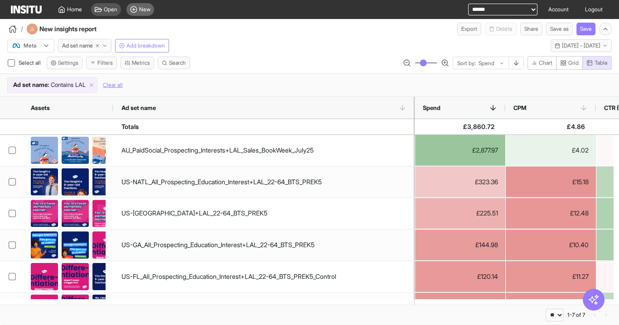
click at [139, 8] on span "New" at bounding box center [144, 9] width 11 height 7
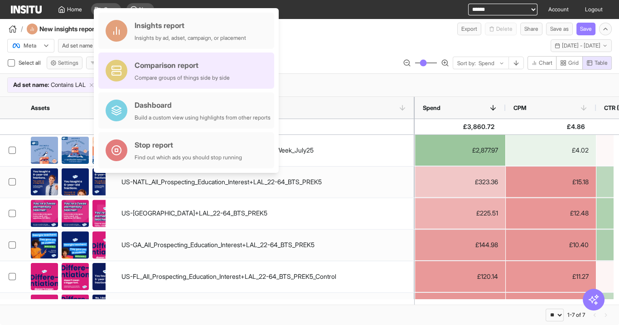
click at [161, 67] on div "Comparison report" at bounding box center [182, 65] width 95 height 11
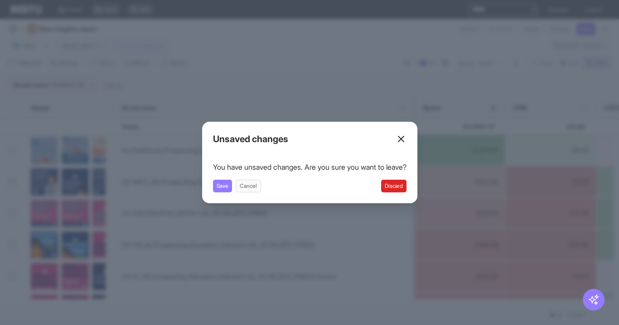
click at [399, 186] on button "Discard" at bounding box center [393, 186] width 25 height 13
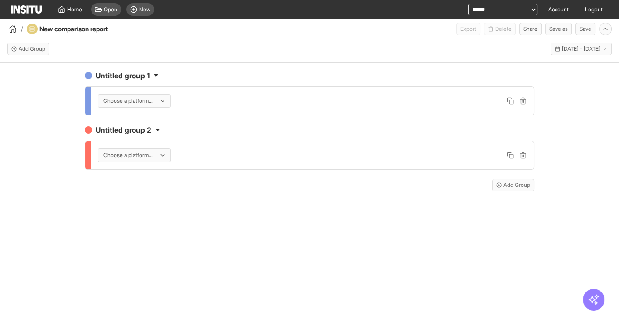
click at [140, 102] on div at bounding box center [127, 100] width 51 height 9
click at [136, 119] on span "Meta" at bounding box center [135, 120] width 64 height 8
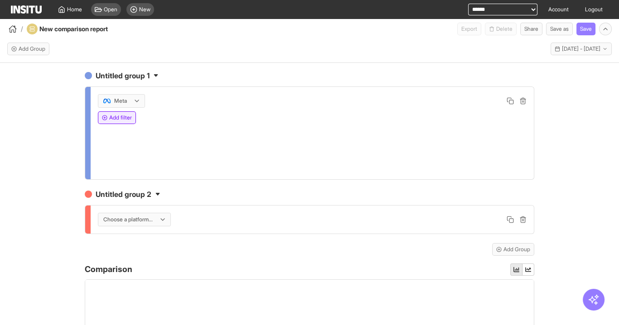
click at [125, 116] on button "Add filter" at bounding box center [117, 117] width 38 height 13
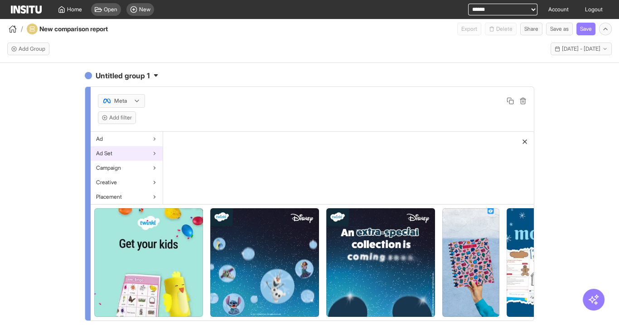
click at [135, 151] on div "Ad Set" at bounding box center [127, 153] width 72 height 14
click at [192, 139] on span "Ad set name" at bounding box center [183, 138] width 31 height 7
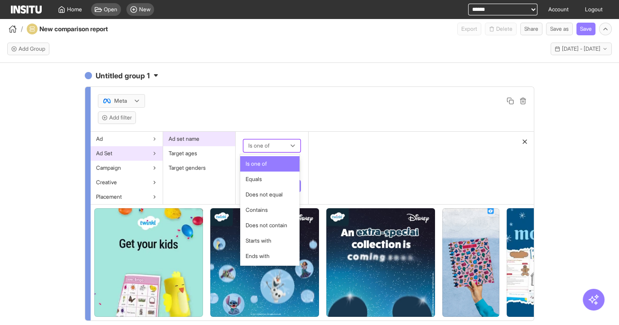
click at [269, 148] on div at bounding box center [265, 145] width 36 height 11
click at [273, 205] on div "Contains" at bounding box center [270, 209] width 60 height 15
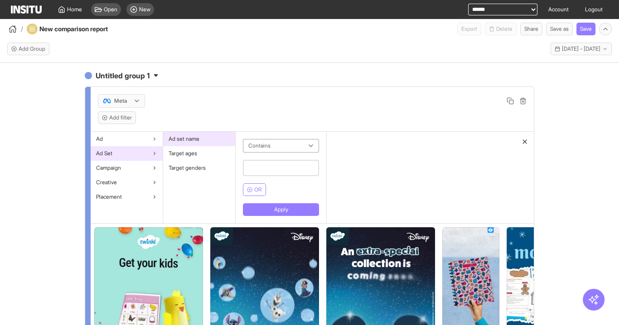
click at [267, 169] on input "text" at bounding box center [281, 168] width 76 height 16
type input "***"
click at [297, 206] on button "Apply" at bounding box center [281, 209] width 76 height 13
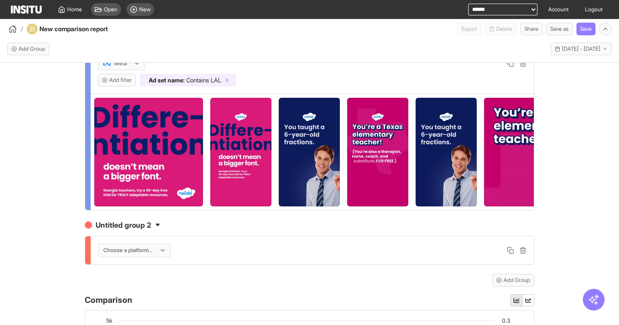
scroll to position [72, 0]
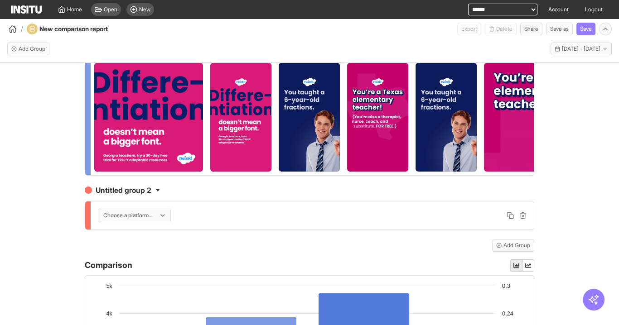
click at [129, 220] on div at bounding box center [127, 215] width 51 height 9
click at [129, 242] on span "Meta" at bounding box center [133, 239] width 64 height 8
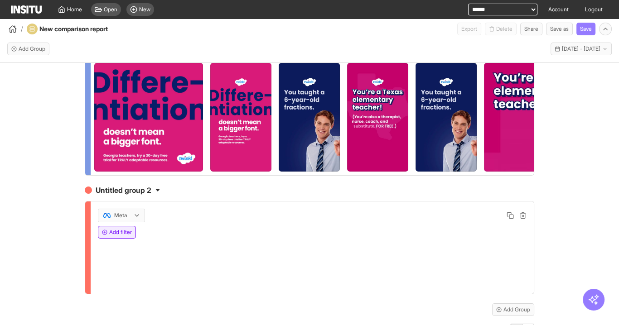
click at [119, 237] on button "Add filter" at bounding box center [117, 232] width 38 height 13
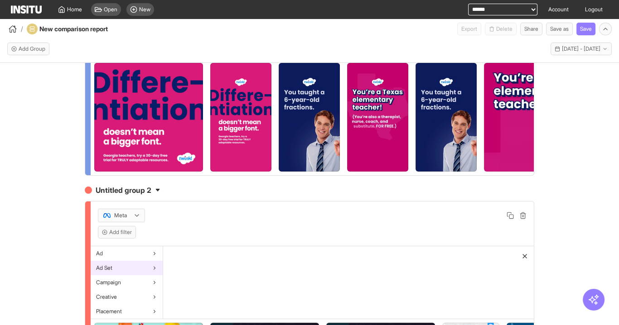
click at [120, 269] on div "Ad Set" at bounding box center [127, 268] width 72 height 14
click at [194, 257] on span "Ad set name" at bounding box center [183, 253] width 31 height 7
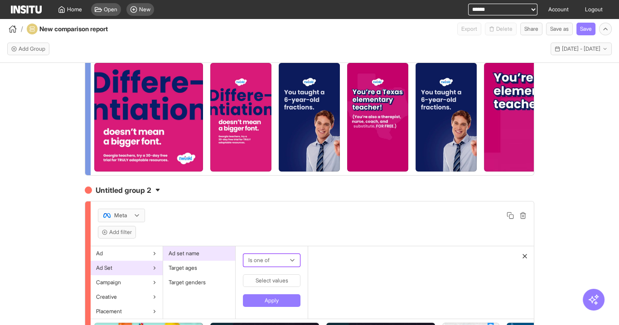
click at [272, 266] on div at bounding box center [265, 260] width 36 height 11
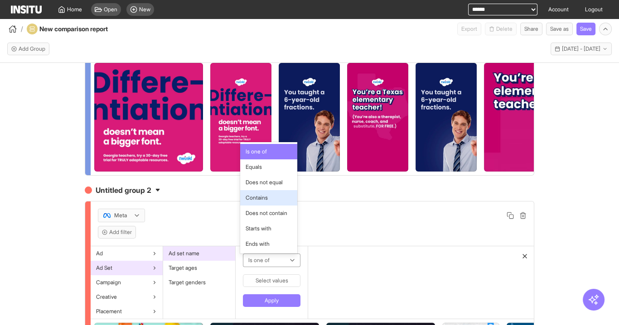
click at [262, 201] on span "Contains" at bounding box center [256, 198] width 22 height 8
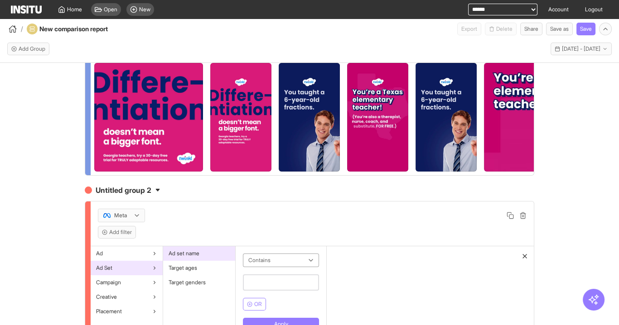
click at [260, 288] on input "text" at bounding box center [281, 282] width 76 height 16
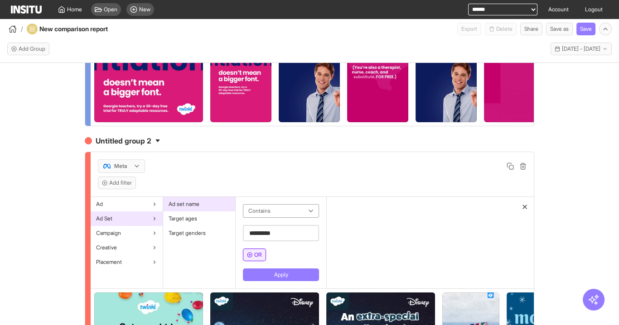
scroll to position [145, 0]
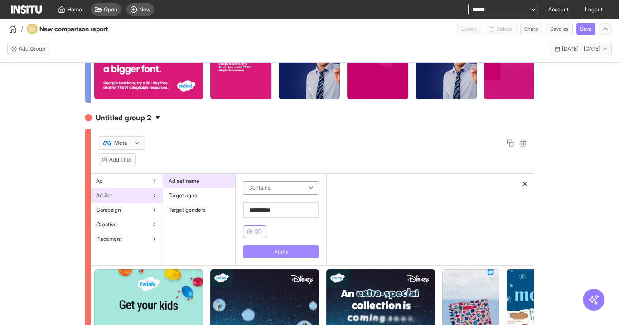
type input "*********"
click at [271, 252] on button "Apply" at bounding box center [281, 251] width 76 height 13
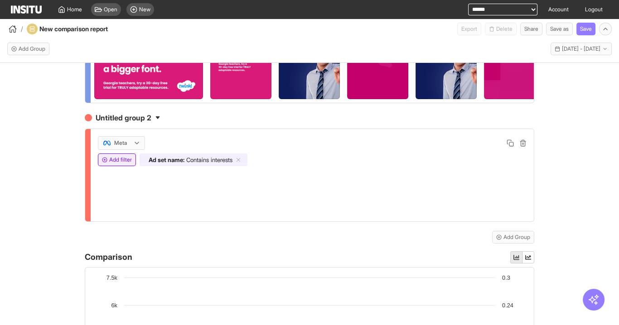
click at [118, 163] on button "Add filter" at bounding box center [117, 160] width 38 height 13
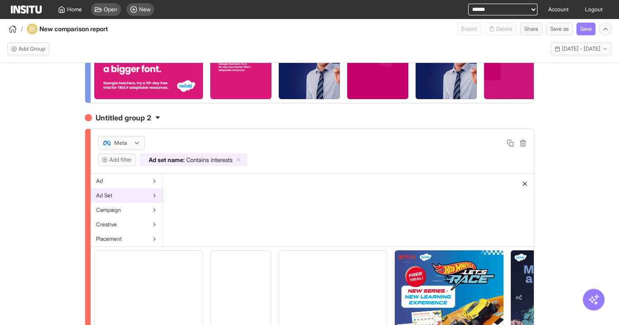
click at [128, 198] on div "Ad Set" at bounding box center [127, 195] width 72 height 14
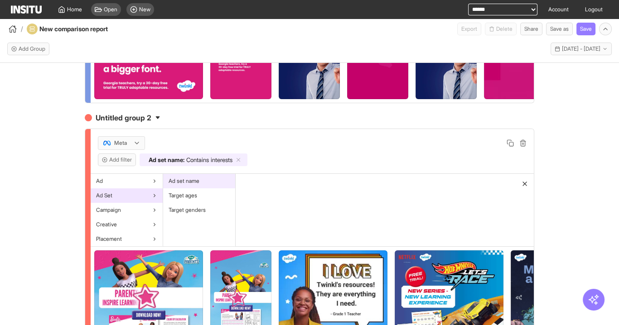
click at [194, 185] on span "Ad set name" at bounding box center [183, 181] width 31 height 7
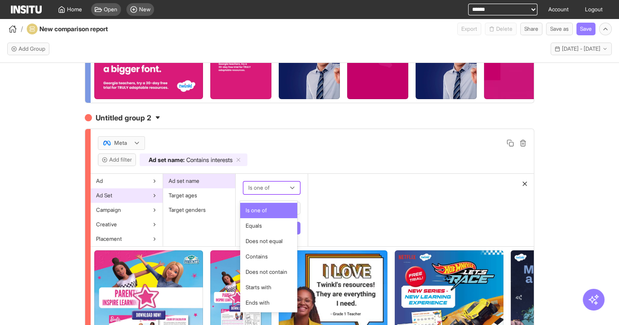
click at [264, 190] on div at bounding box center [265, 188] width 36 height 11
click at [266, 274] on span "Does not contain" at bounding box center [266, 272] width 42 height 8
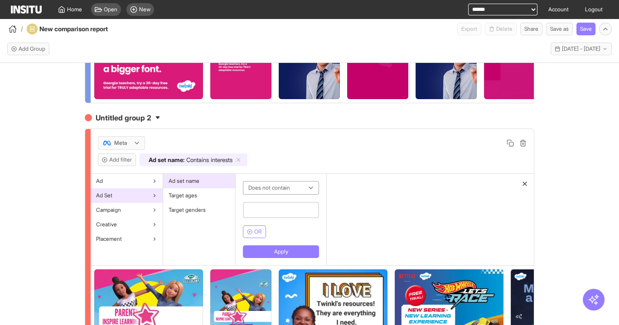
click at [275, 212] on input "text" at bounding box center [281, 210] width 76 height 16
type input "***"
click at [288, 257] on button "Apply" at bounding box center [281, 251] width 76 height 13
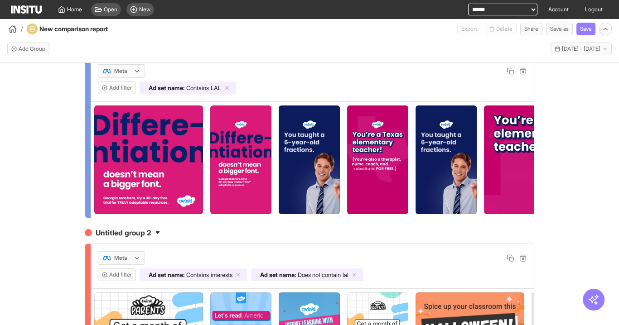
scroll to position [0, 0]
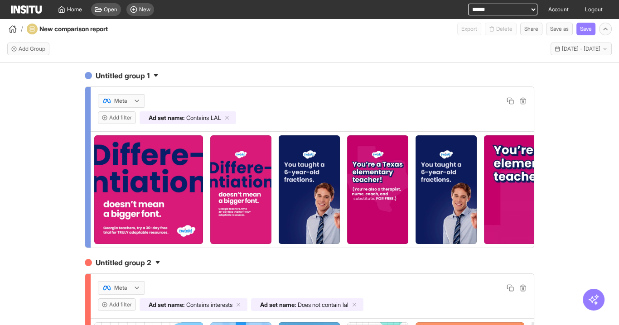
click at [120, 78] on h4 "Untitled group 1" at bounding box center [309, 75] width 449 height 11
click at [120, 78] on input "**********" at bounding box center [132, 75] width 76 height 11
type input "**********"
click at [129, 268] on h4 "Untitled group 2" at bounding box center [309, 262] width 449 height 11
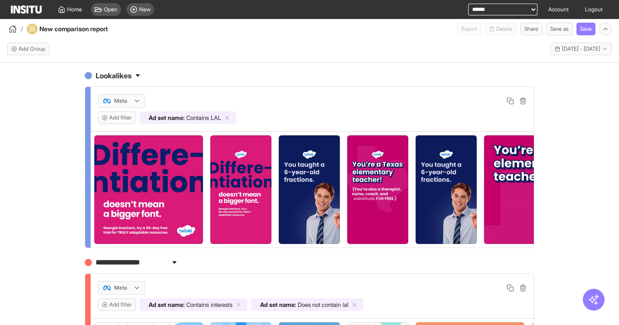
click at [130, 267] on input "**********" at bounding box center [132, 262] width 76 height 11
type input "**********"
click at [37, 283] on div "Lookalikes Meta Add filter Ad set name : Contains LAL Interests (only) Meta Add…" at bounding box center [309, 202] width 619 height 279
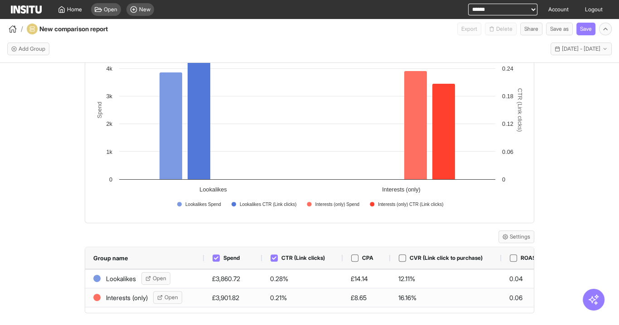
scroll to position [458, 0]
click at [219, 259] on div "Spend" at bounding box center [226, 257] width 28 height 8
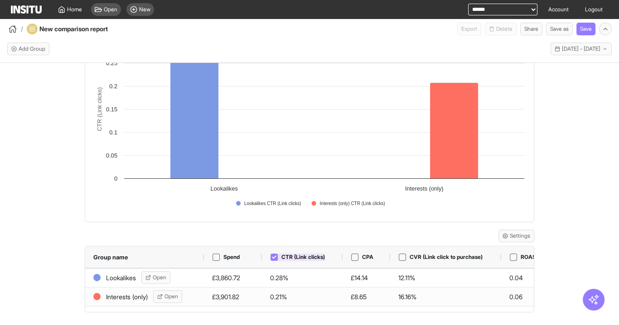
click at [272, 257] on icon at bounding box center [274, 257] width 5 height 5
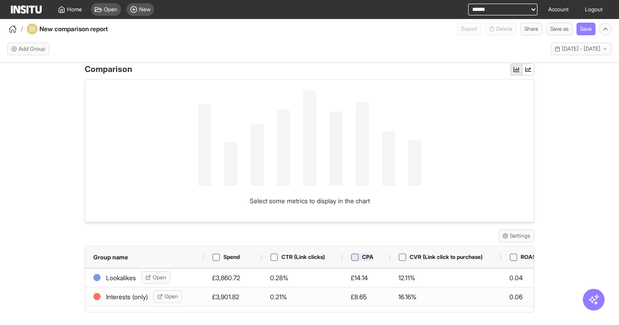
click at [355, 258] on div "CPA" at bounding box center [362, 257] width 23 height 8
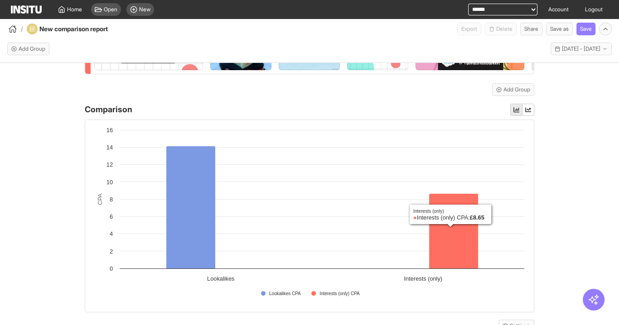
scroll to position [372, 0]
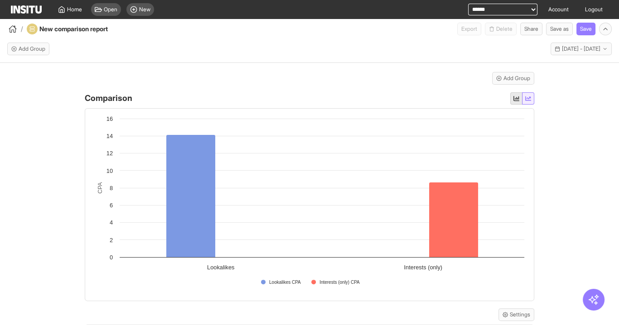
click at [526, 105] on button "button" at bounding box center [528, 98] width 12 height 12
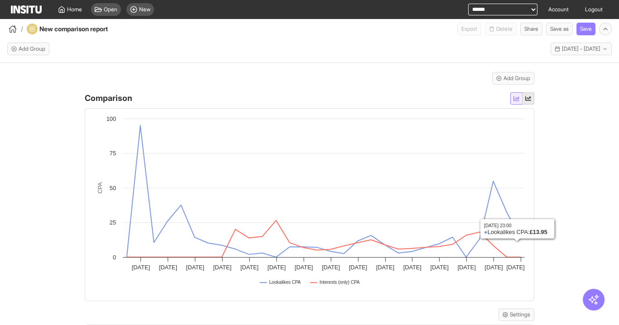
click at [513, 101] on icon "button" at bounding box center [516, 99] width 6 height 6
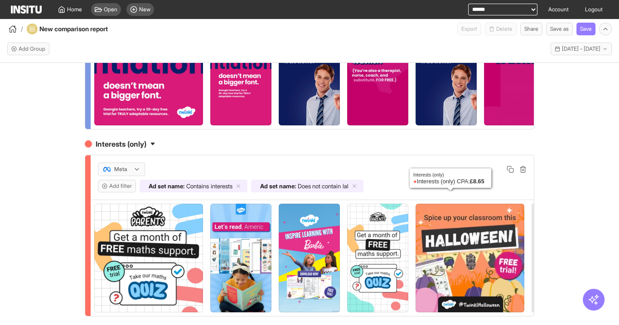
scroll to position [0, 0]
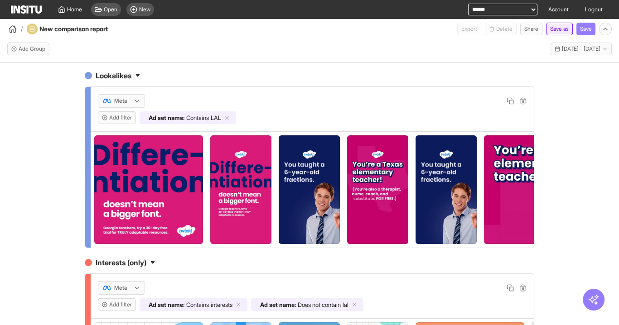
click at [560, 27] on button "Save as" at bounding box center [559, 29] width 27 height 13
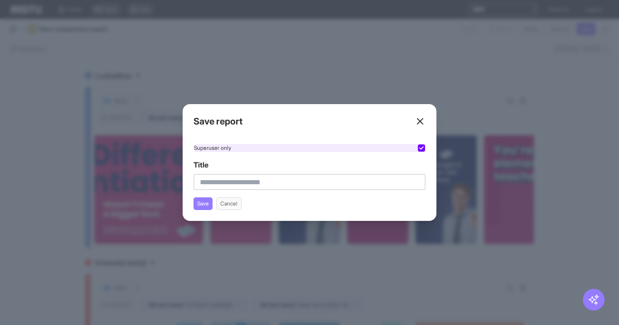
click at [396, 149] on div "Superuser only" at bounding box center [309, 148] width 232 height 8
click at [270, 192] on div "Superuser only Title Save Cancel" at bounding box center [309, 177] width 232 height 66
click at [274, 181] on input "Title" at bounding box center [309, 182] width 232 height 16
type input "*"
type input "**********"
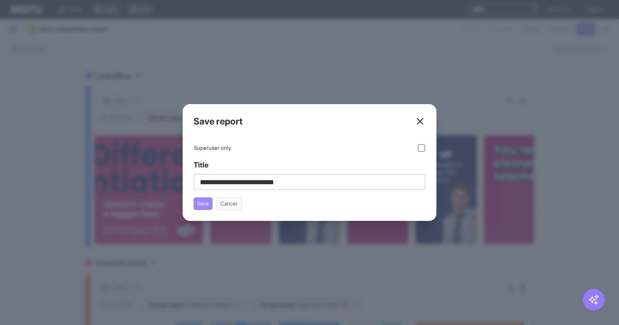
click at [204, 206] on button "Save" at bounding box center [202, 203] width 19 height 13
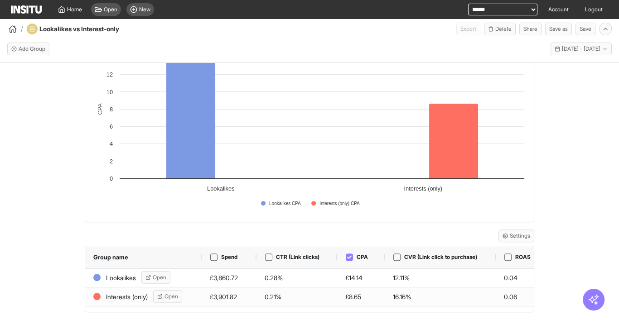
scroll to position [458, 0]
click at [488, 8] on select "**********" at bounding box center [502, 10] width 69 height 12
select select "**********"
click at [468, 4] on select "**********" at bounding box center [502, 10] width 69 height 12
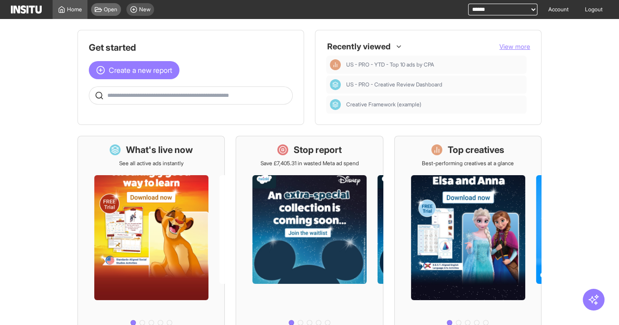
click at [114, 5] on div "Open" at bounding box center [106, 9] width 30 height 13
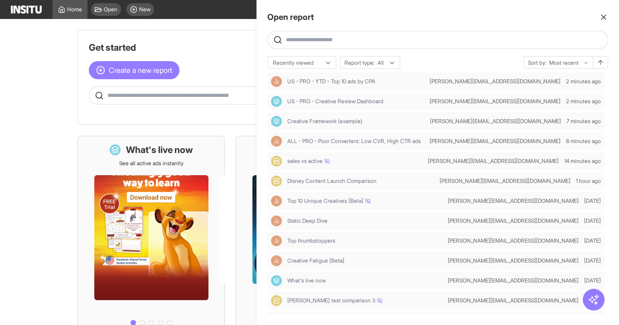
click at [113, 6] on div at bounding box center [309, 162] width 619 height 325
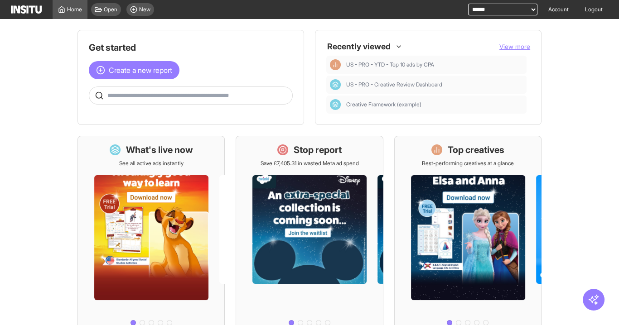
click at [113, 6] on span "Open" at bounding box center [111, 9] width 14 height 7
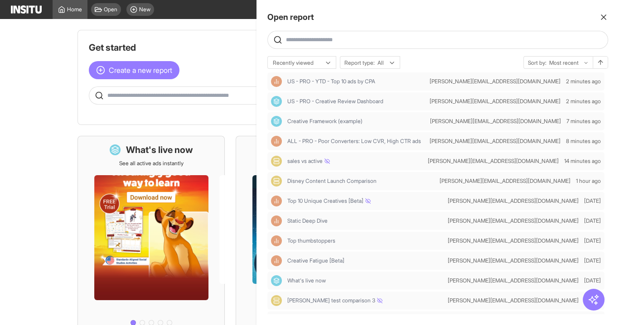
click at [113, 6] on div at bounding box center [309, 162] width 619 height 325
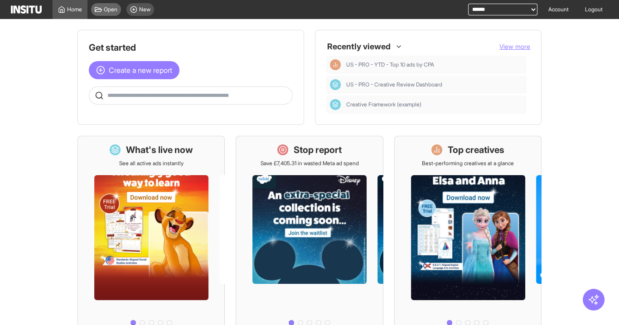
click at [106, 12] on span "Open" at bounding box center [111, 9] width 14 height 7
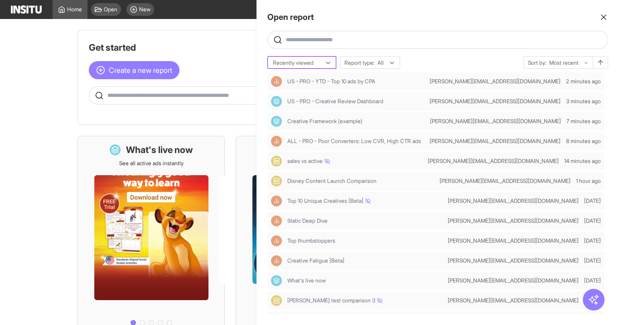
click at [321, 66] on div "Recently viewed" at bounding box center [297, 62] width 51 height 9
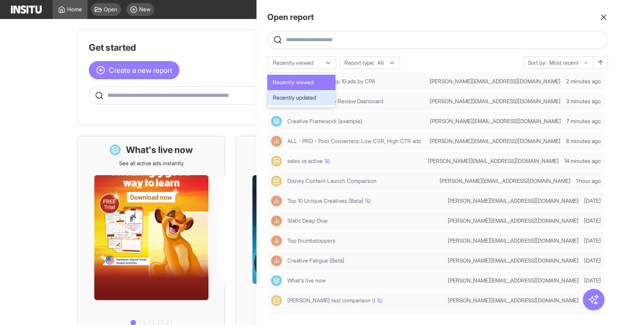
click at [314, 95] on span "Recently updated" at bounding box center [294, 98] width 43 height 8
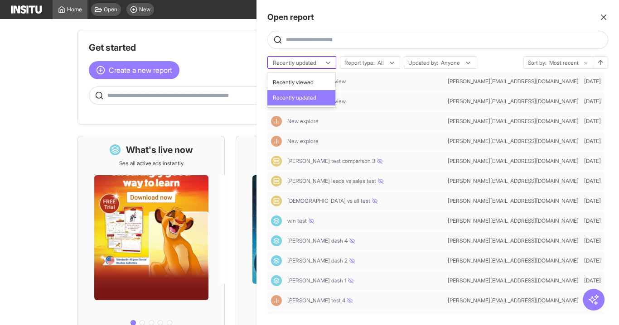
click at [314, 64] on div at bounding box center [295, 62] width 47 height 9
click at [313, 82] on span "Recently viewed" at bounding box center [293, 82] width 41 height 8
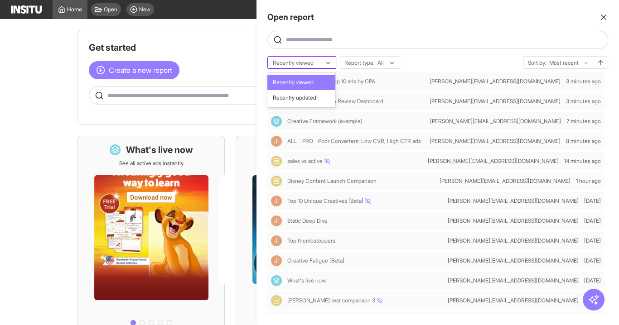
click at [316, 64] on div at bounding box center [295, 62] width 47 height 9
click at [316, 94] on span "Recently updated" at bounding box center [294, 98] width 43 height 8
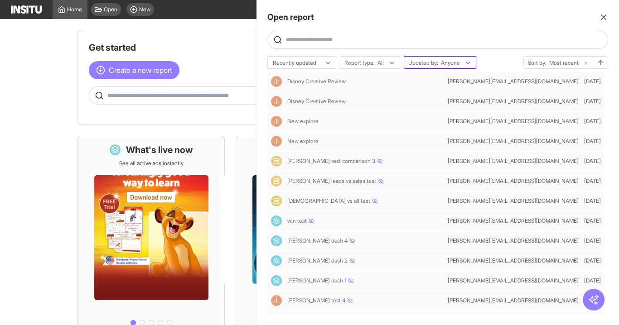
click at [428, 64] on span "Updated by:" at bounding box center [423, 62] width 30 height 7
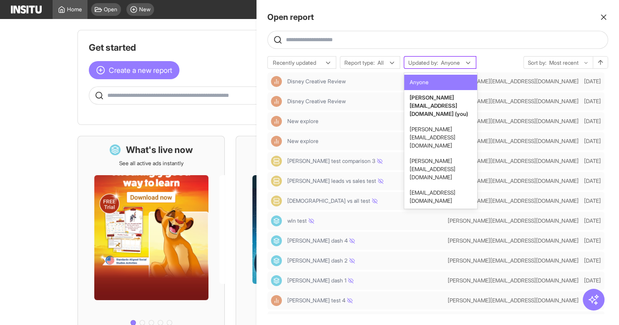
click at [428, 64] on span "Updated by:" at bounding box center [423, 62] width 30 height 7
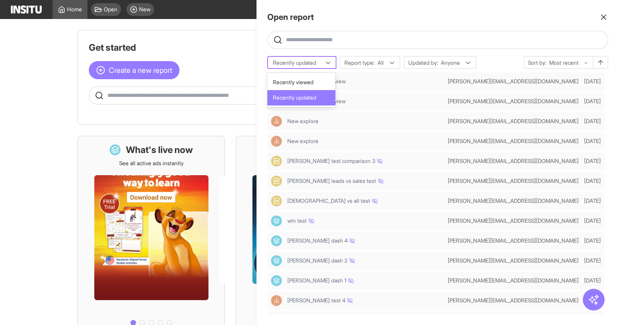
click at [303, 63] on div at bounding box center [295, 62] width 47 height 9
click at [303, 85] on span "Recently viewed" at bounding box center [293, 82] width 41 height 8
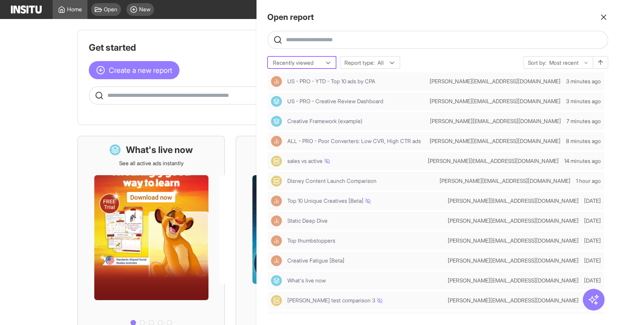
click at [291, 65] on div at bounding box center [295, 62] width 47 height 9
click at [292, 58] on div "Recently viewed" at bounding box center [302, 63] width 68 height 13
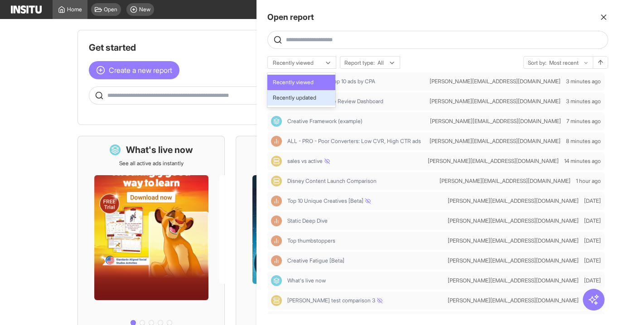
click at [304, 98] on span "Recently updated" at bounding box center [294, 98] width 43 height 8
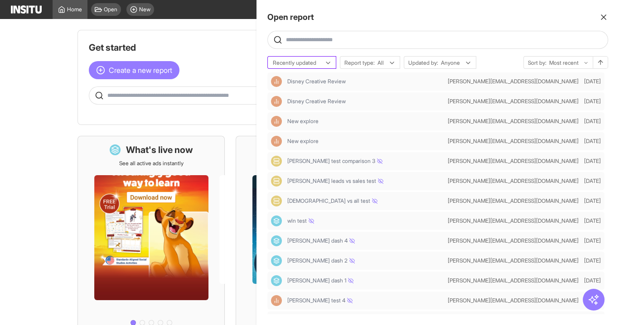
click at [307, 67] on div "Recently updated" at bounding box center [302, 63] width 68 height 13
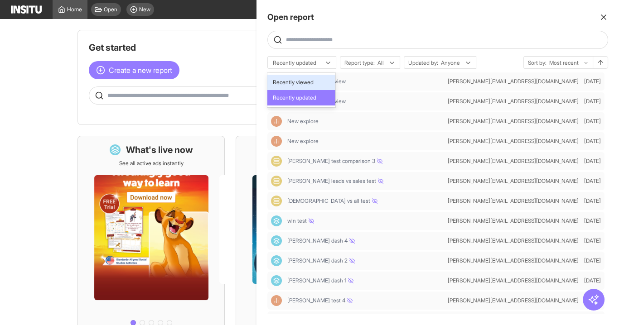
click at [305, 85] on span "Recently viewed" at bounding box center [293, 82] width 41 height 8
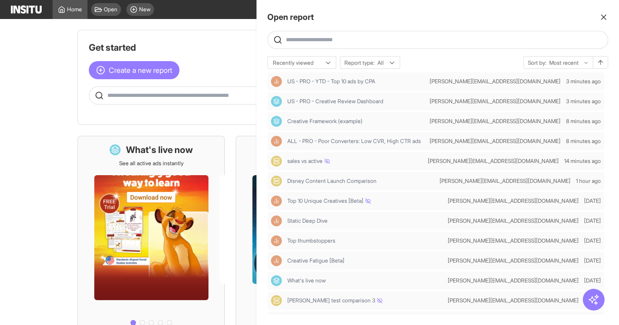
click at [226, 49] on div at bounding box center [309, 162] width 619 height 325
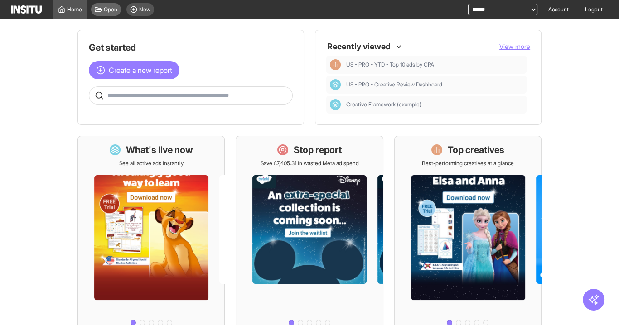
click at [106, 5] on div "Open" at bounding box center [106, 9] width 30 height 13
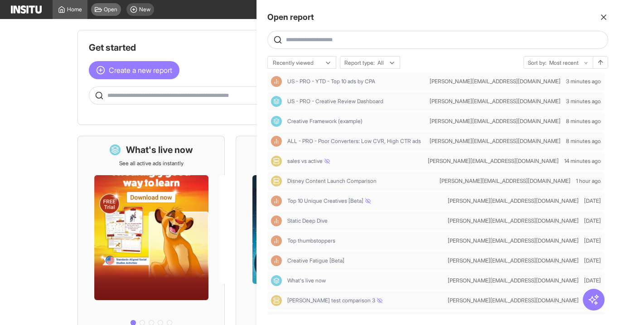
click at [106, 5] on div at bounding box center [309, 162] width 619 height 325
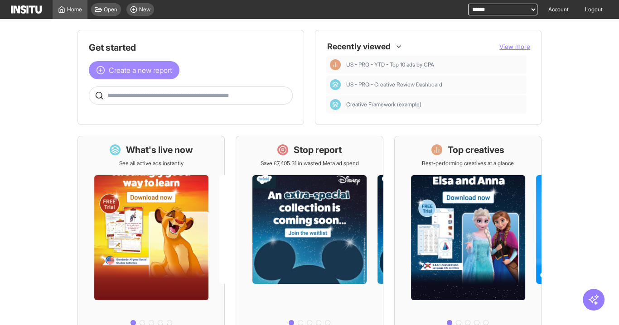
click at [143, 66] on span "Create a new report" at bounding box center [140, 70] width 63 height 11
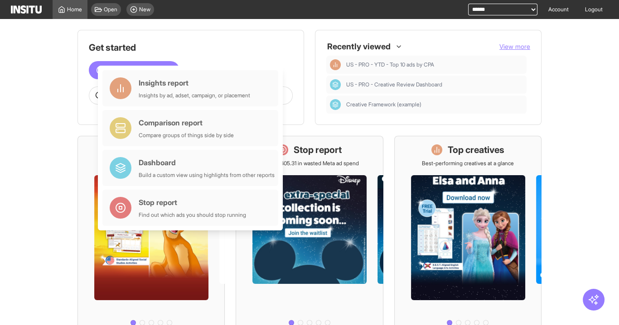
click at [57, 83] on main "Get started Create a new report Ask questions like: Which campaigns had the hig…" at bounding box center [309, 172] width 619 height 306
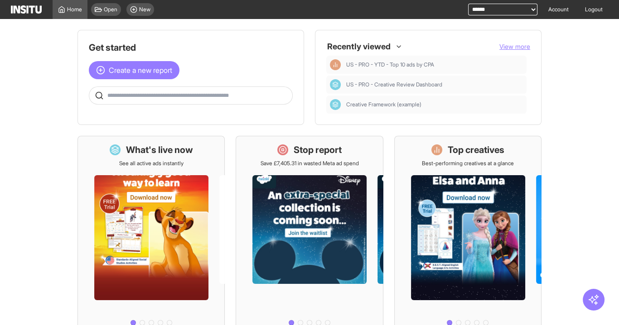
click at [143, 96] on input "text" at bounding box center [197, 95] width 181 height 7
click at [51, 110] on main "Get started Create a new report Ask questions like: Which campaigns had the hig…" at bounding box center [309, 172] width 619 height 306
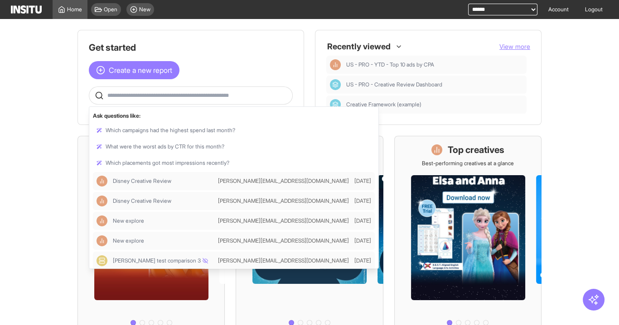
click at [115, 93] on input "text" at bounding box center [197, 95] width 181 height 7
click at [53, 104] on main "Get started Create a new report Ask questions like: Which campaigns had the hig…" at bounding box center [309, 172] width 619 height 306
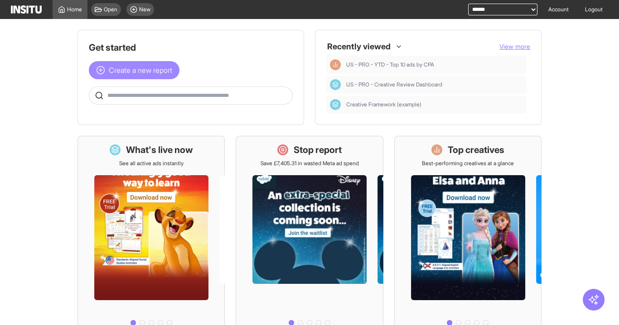
click at [151, 74] on span "Create a new report" at bounding box center [140, 70] width 63 height 11
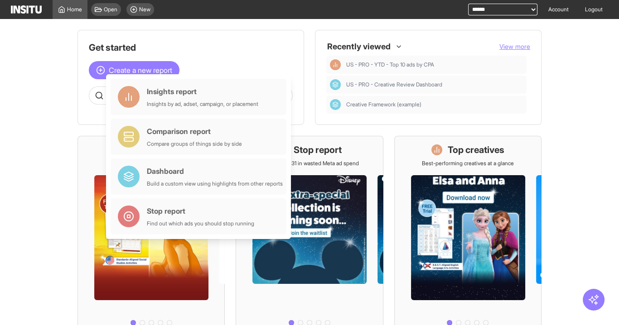
click at [38, 107] on main "Get started Create a new report Ask questions like: Which campaigns had the hig…" at bounding box center [309, 172] width 619 height 306
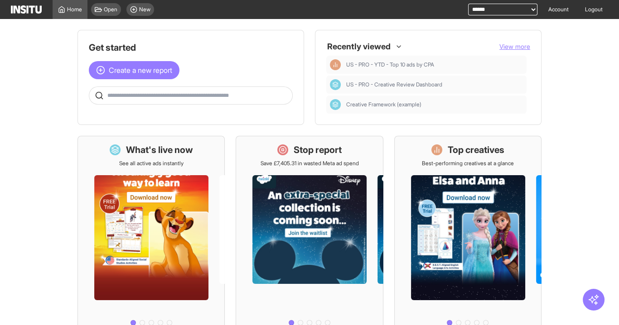
click at [144, 95] on input "text" at bounding box center [197, 95] width 181 height 7
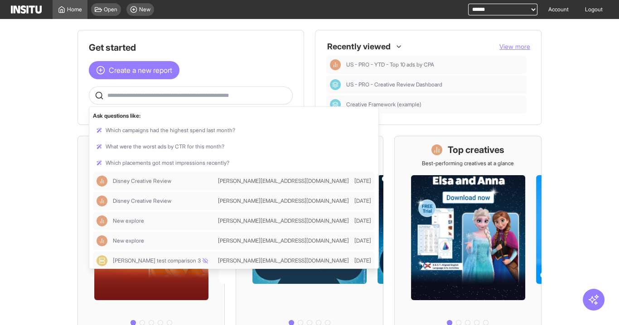
click at [52, 101] on main "Get started Create a new report Ask questions like: Which campaigns had the hig…" at bounding box center [309, 172] width 619 height 306
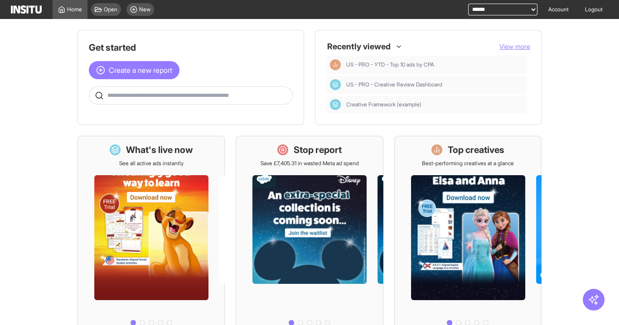
click at [519, 44] on span "View more" at bounding box center [514, 47] width 31 height 8
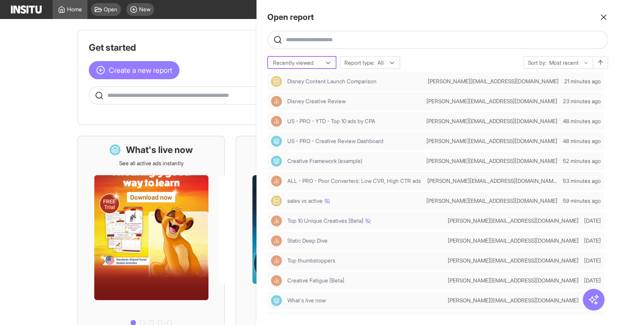
click at [316, 62] on div at bounding box center [295, 62] width 47 height 9
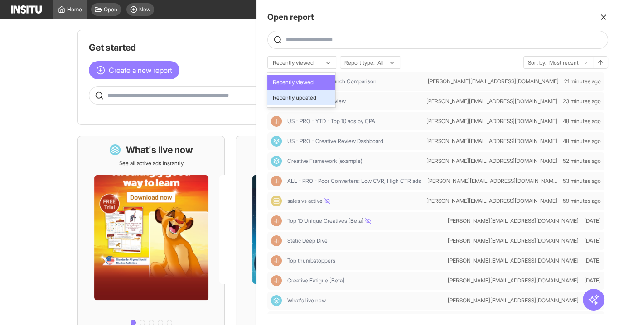
click at [309, 96] on span "Recently updated" at bounding box center [294, 98] width 43 height 8
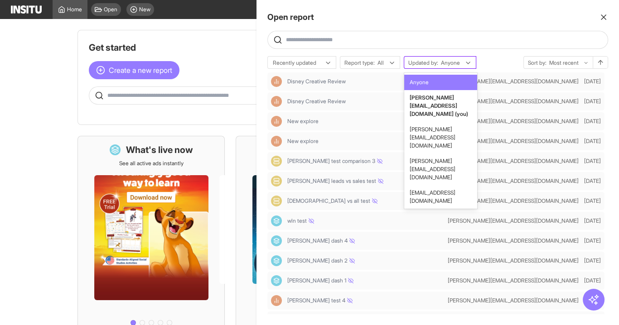
click at [450, 62] on div at bounding box center [450, 62] width 21 height 9
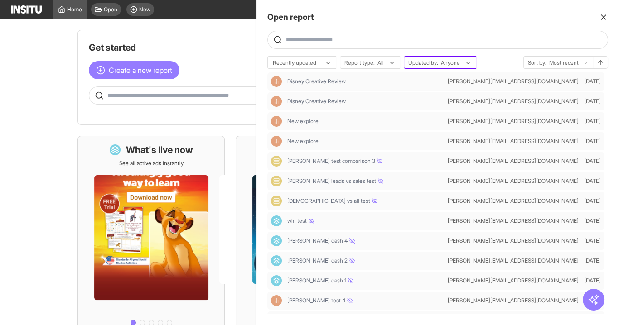
click at [453, 61] on div at bounding box center [450, 62] width 21 height 9
click at [604, 20] on icon "button" at bounding box center [603, 17] width 9 height 9
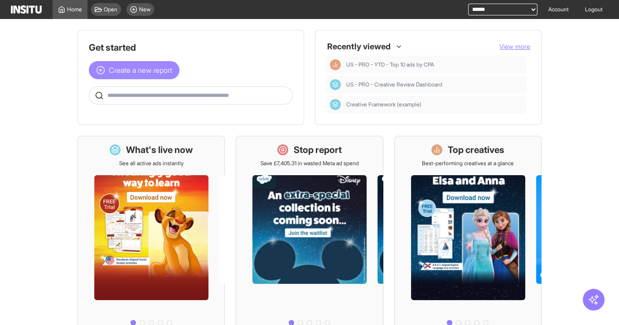
click at [150, 71] on span "Create a new report" at bounding box center [140, 70] width 63 height 11
click at [172, 86] on div at bounding box center [191, 95] width 204 height 18
click at [173, 94] on input "text" at bounding box center [197, 95] width 181 height 7
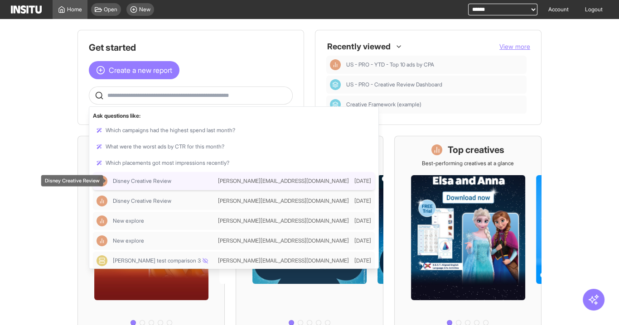
click at [149, 181] on span "Disney Creative Review" at bounding box center [142, 181] width 58 height 7
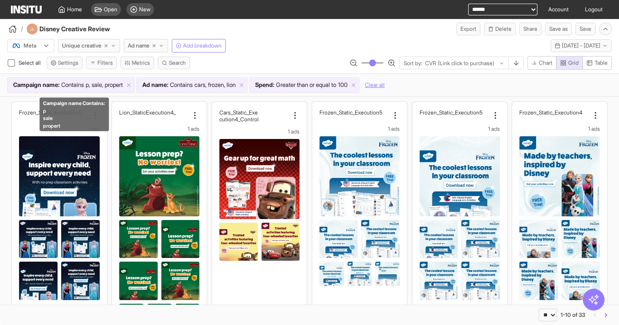
click at [110, 86] on span "p, sale, propert" at bounding box center [104, 85] width 37 height 9
select select "********"
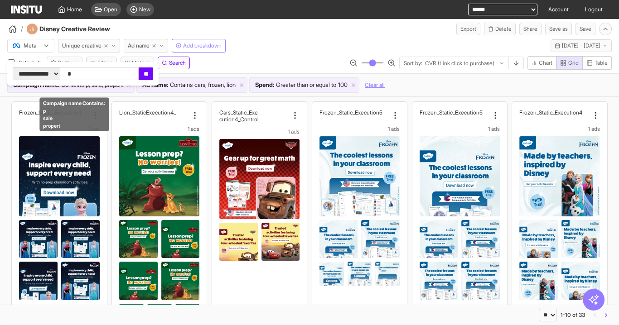
click at [96, 120] on span "sale" at bounding box center [74, 119] width 62 height 8
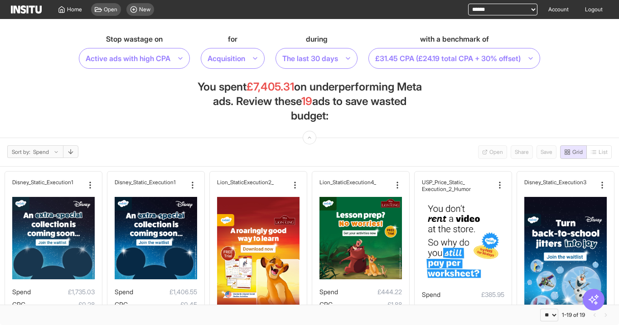
select select "**"
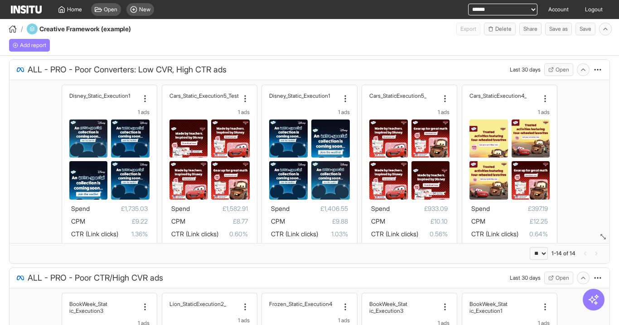
select select "**"
click at [549, 68] on button "Open" at bounding box center [558, 69] width 29 height 13
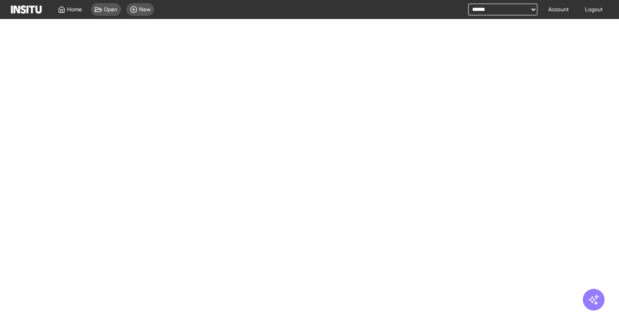
select select "**"
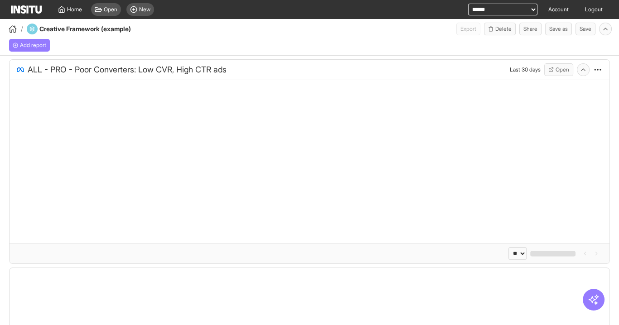
select select "**"
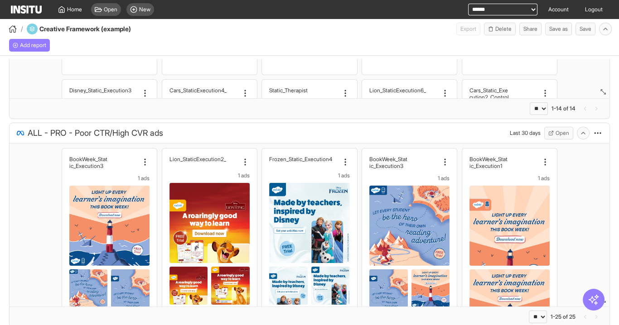
scroll to position [181, 0]
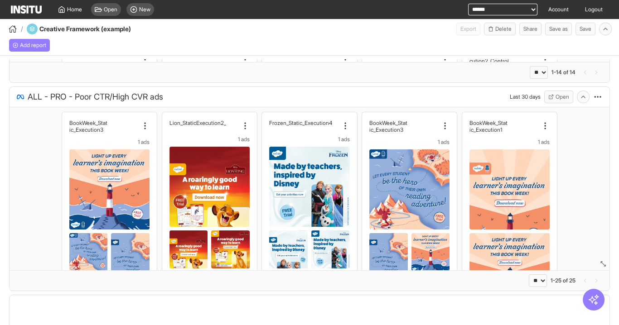
select select "**"
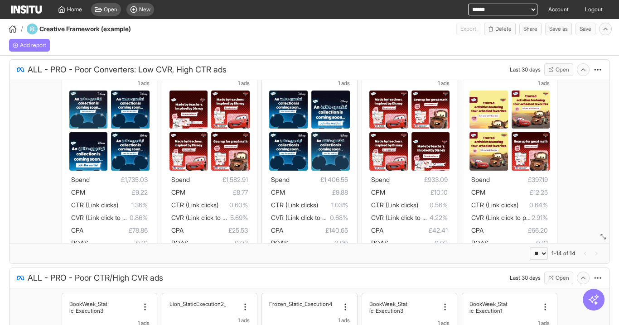
scroll to position [0, 0]
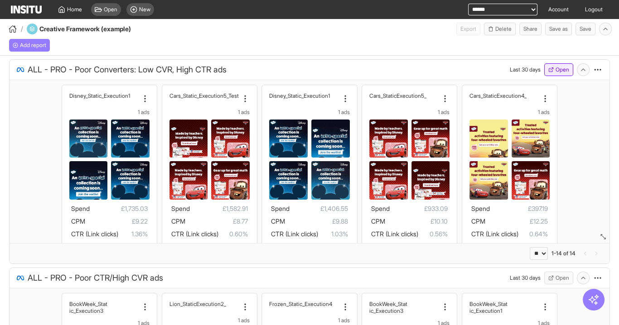
click at [553, 67] on button "Open" at bounding box center [558, 69] width 29 height 13
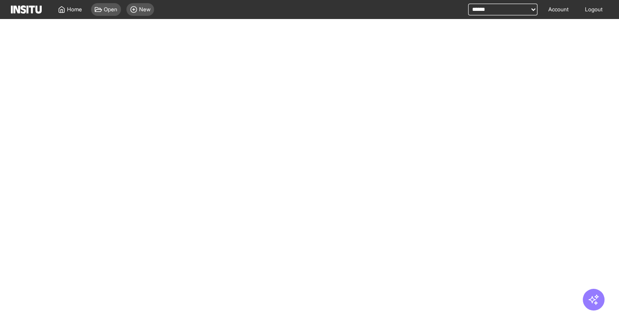
select select "**"
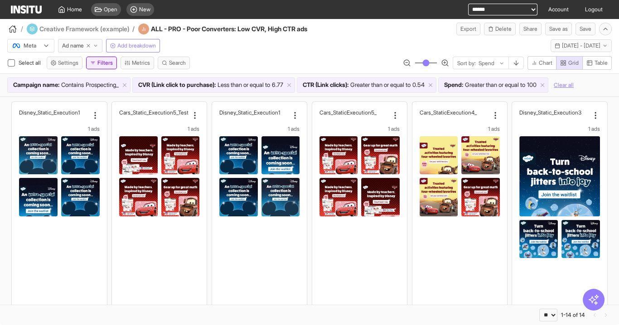
click at [105, 63] on button "Filters" at bounding box center [101, 63] width 31 height 13
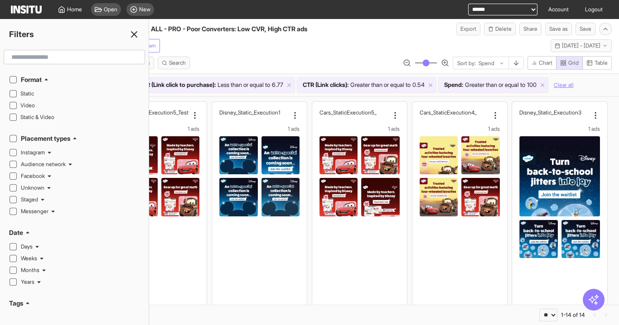
click at [67, 58] on input "text" at bounding box center [74, 57] width 133 height 16
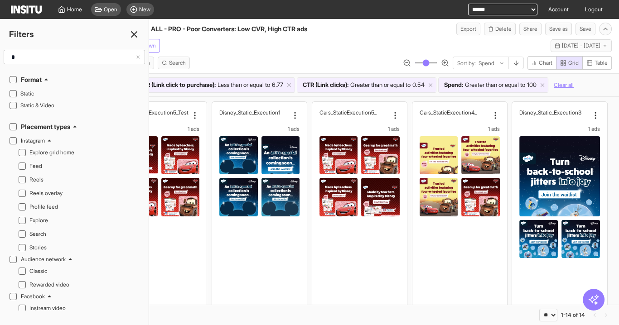
type input "*"
click at [131, 36] on icon at bounding box center [134, 34] width 11 height 11
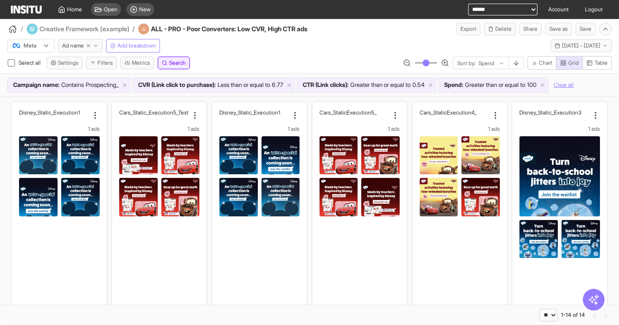
click at [176, 65] on span "Search" at bounding box center [177, 62] width 17 height 7
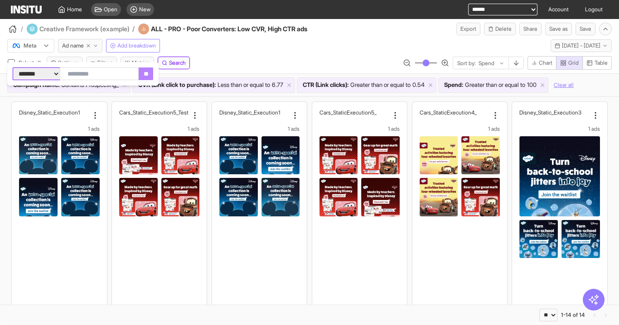
click at [55, 75] on select "**********" at bounding box center [36, 73] width 47 height 13
select select "*****"
click at [13, 67] on select "**********" at bounding box center [36, 73] width 47 height 13
click at [119, 72] on input "text" at bounding box center [99, 73] width 79 height 13
type input "***"
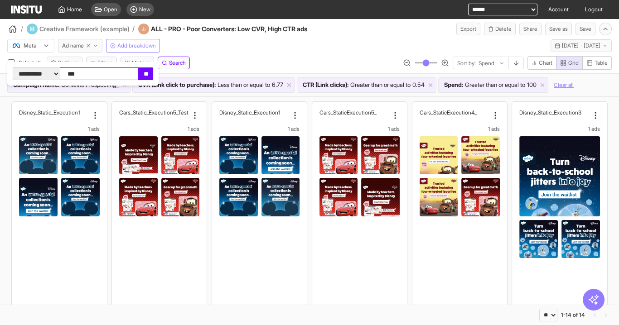
click input "**" at bounding box center [146, 73] width 14 height 13
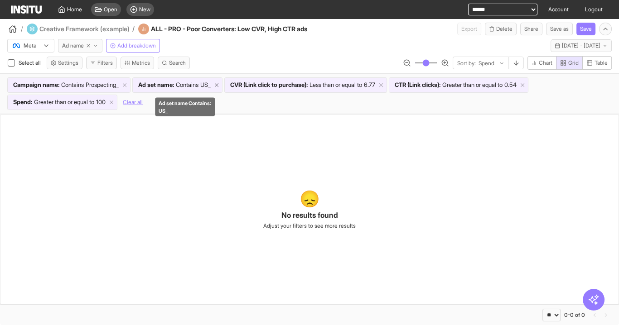
click at [218, 84] on line at bounding box center [216, 85] width 3 height 3
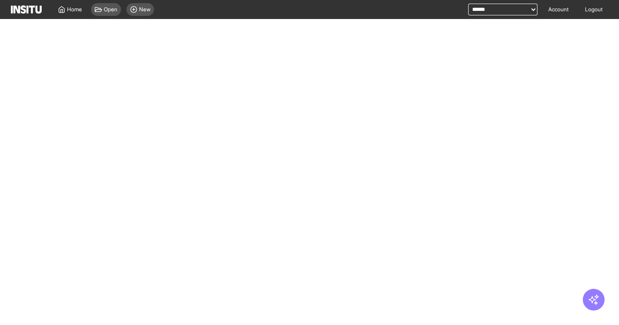
select select "**"
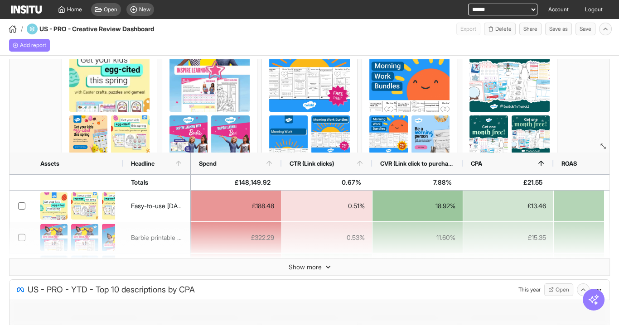
click at [299, 264] on span "Show more" at bounding box center [304, 267] width 33 height 9
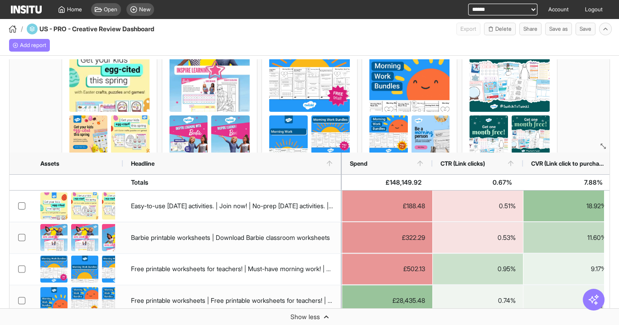
drag, startPoint x: 189, startPoint y: 160, endPoint x: 337, endPoint y: 175, distance: 148.8
click at [340, 175] on div "Assets Headline Spend CTR (Link clicks) CVR (Link click to purchase)" at bounding box center [310, 234] width 600 height 163
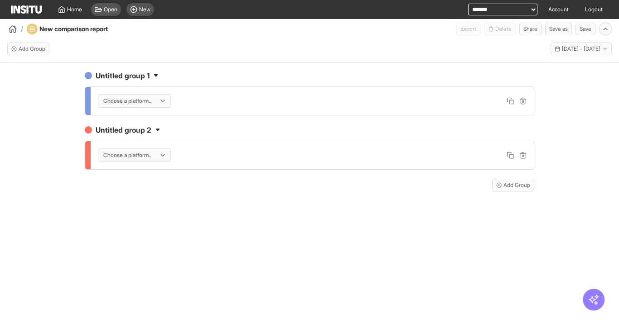
click at [102, 142] on div "Choose a platform..." at bounding box center [312, 155] width 443 height 28
click at [479, 12] on select "**********" at bounding box center [502, 10] width 69 height 12
select select "**********"
click at [468, 4] on select "**********" at bounding box center [502, 10] width 69 height 12
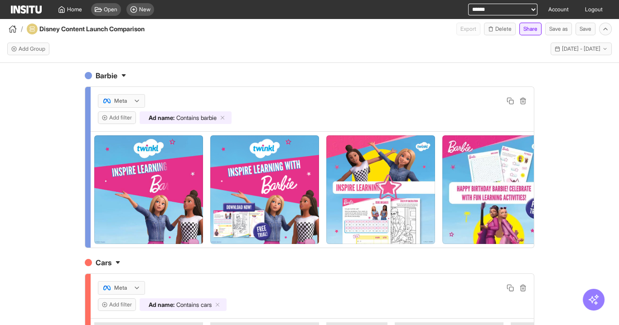
click at [527, 29] on button "Share" at bounding box center [530, 29] width 22 height 13
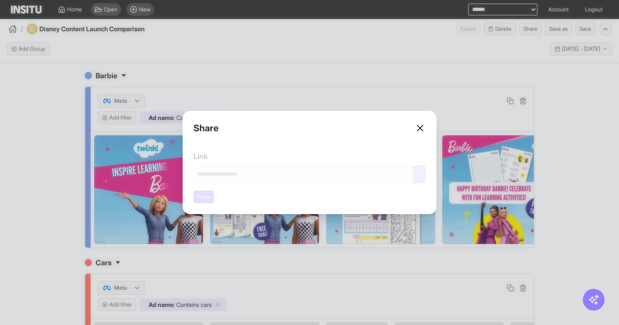
type input "**********"
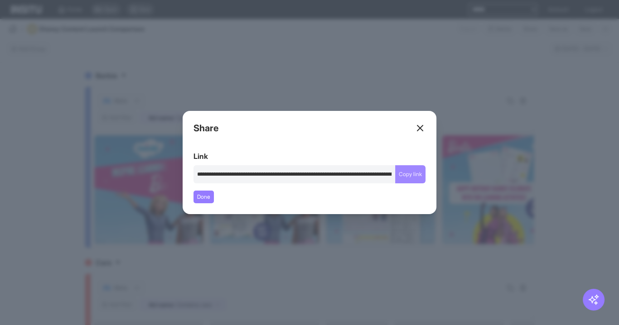
click at [410, 173] on button "Copy link" at bounding box center [410, 174] width 30 height 18
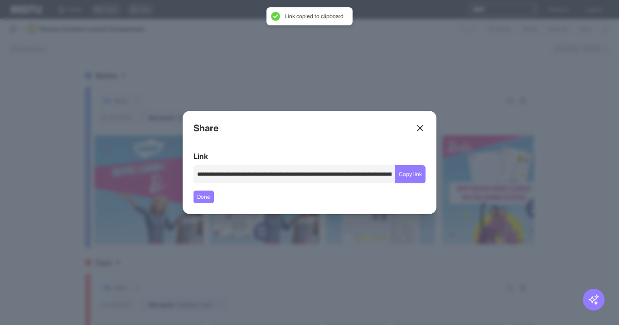
click at [351, 67] on div "Close overlay" at bounding box center [309, 162] width 619 height 325
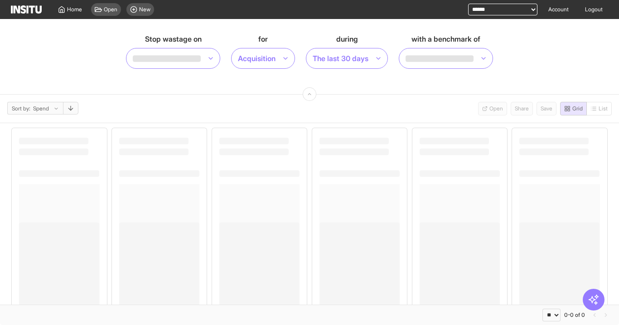
select select "**"
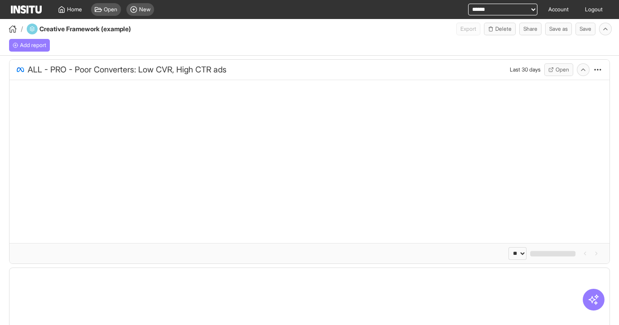
select select "**"
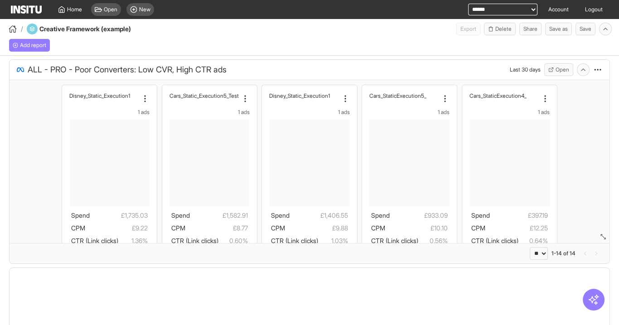
select select "**"
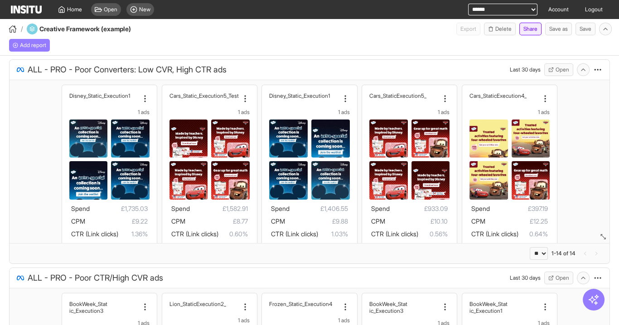
click at [525, 30] on button "Share" at bounding box center [530, 29] width 22 height 13
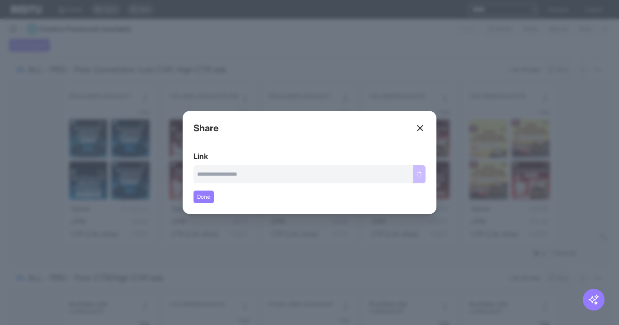
type input "**********"
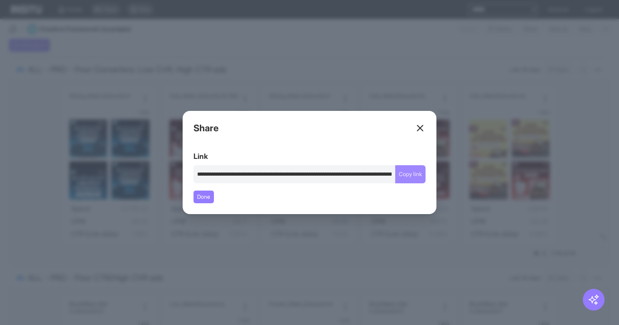
click at [422, 177] on button "Copy link" at bounding box center [410, 174] width 30 height 18
click at [421, 129] on line at bounding box center [419, 127] width 5 height 5
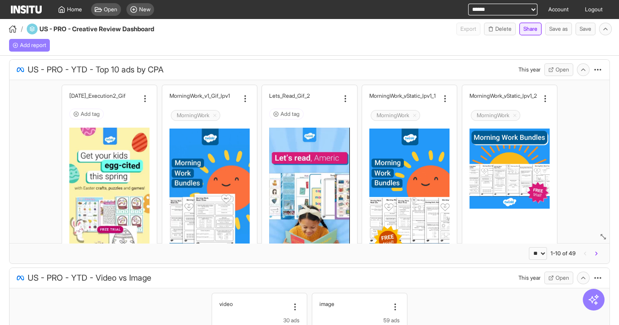
click at [525, 31] on button "Share" at bounding box center [530, 29] width 22 height 13
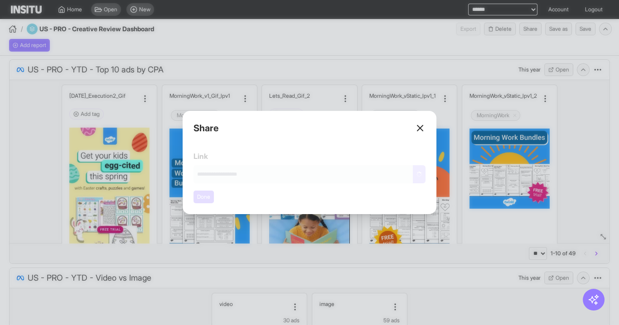
type input "**********"
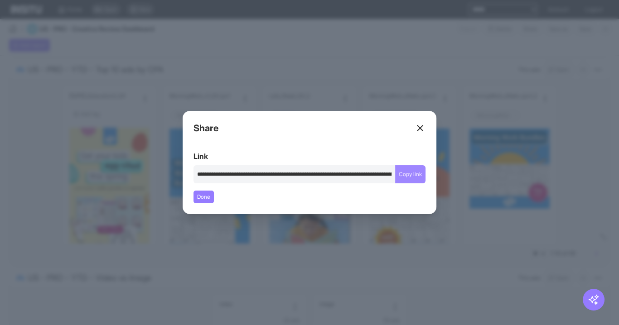
click at [408, 173] on button "Copy link" at bounding box center [410, 174] width 30 height 18
drag, startPoint x: 420, startPoint y: 128, endPoint x: 415, endPoint y: 129, distance: 4.7
click at [419, 128] on line at bounding box center [419, 127] width 5 height 5
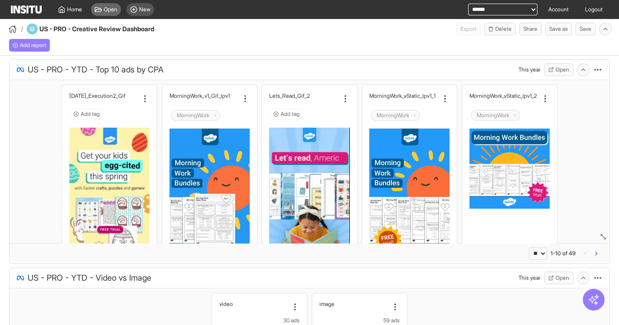
click at [111, 13] on div "Open" at bounding box center [106, 9] width 30 height 13
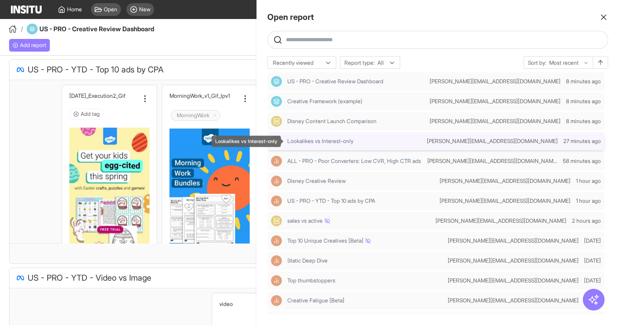
click at [337, 144] on span "Lookalikes vs Interest-only" at bounding box center [320, 141] width 66 height 7
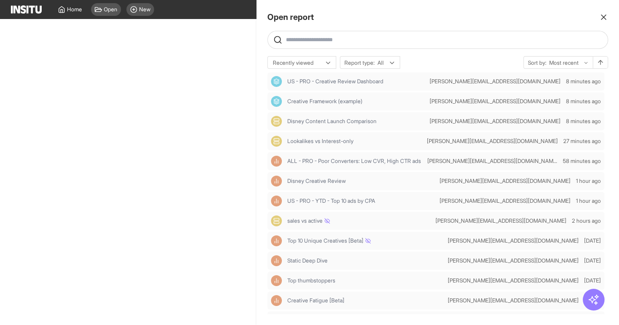
click at [199, 24] on div at bounding box center [309, 162] width 619 height 325
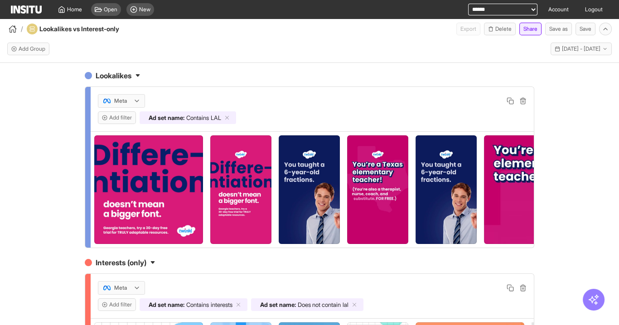
click at [529, 27] on button "Share" at bounding box center [530, 29] width 22 height 13
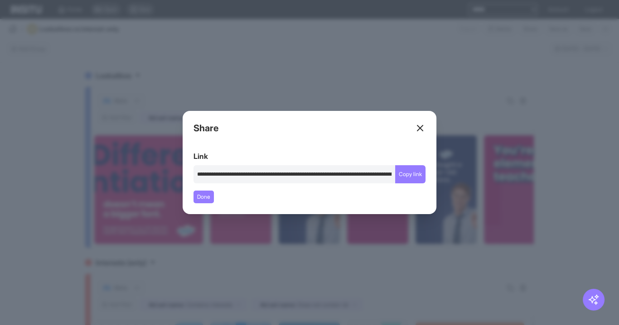
type input "**********"
click at [411, 178] on button "Copy link" at bounding box center [410, 174] width 30 height 18
click at [418, 128] on icon at bounding box center [419, 128] width 11 height 11
